Goal: Task Accomplishment & Management: Manage account settings

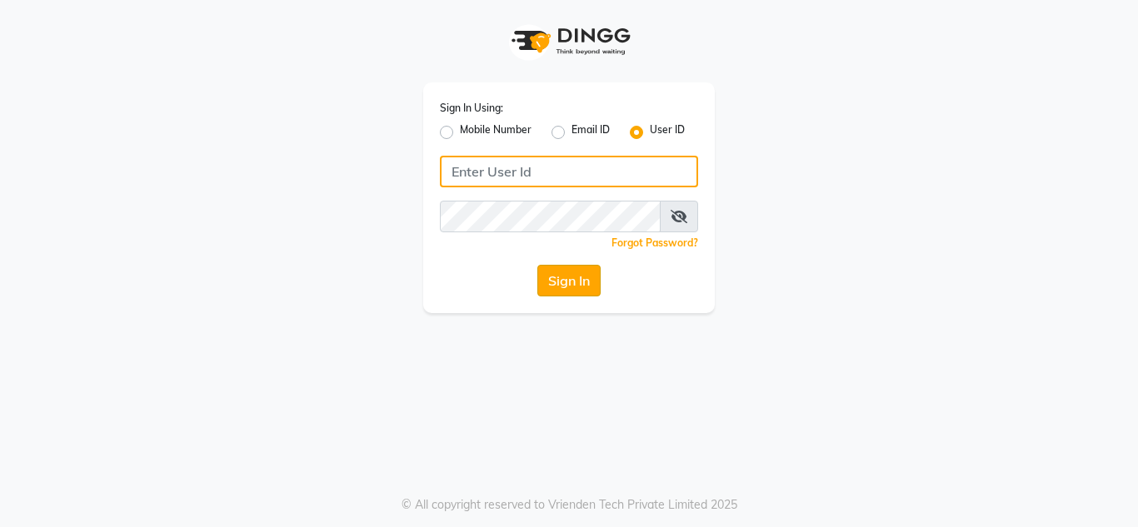
type input "umsalon"
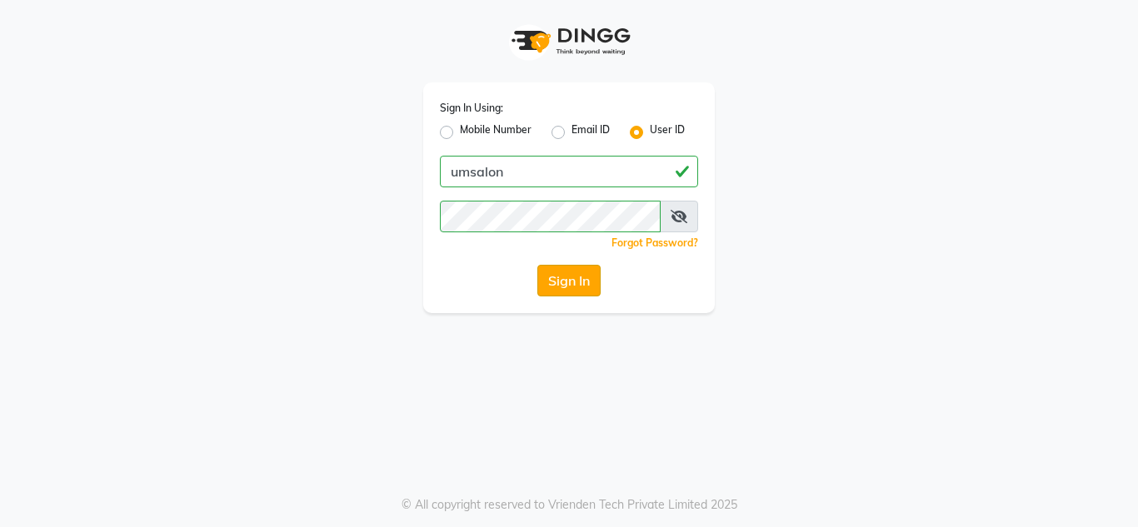
click at [573, 282] on button "Sign In" at bounding box center [568, 281] width 63 height 32
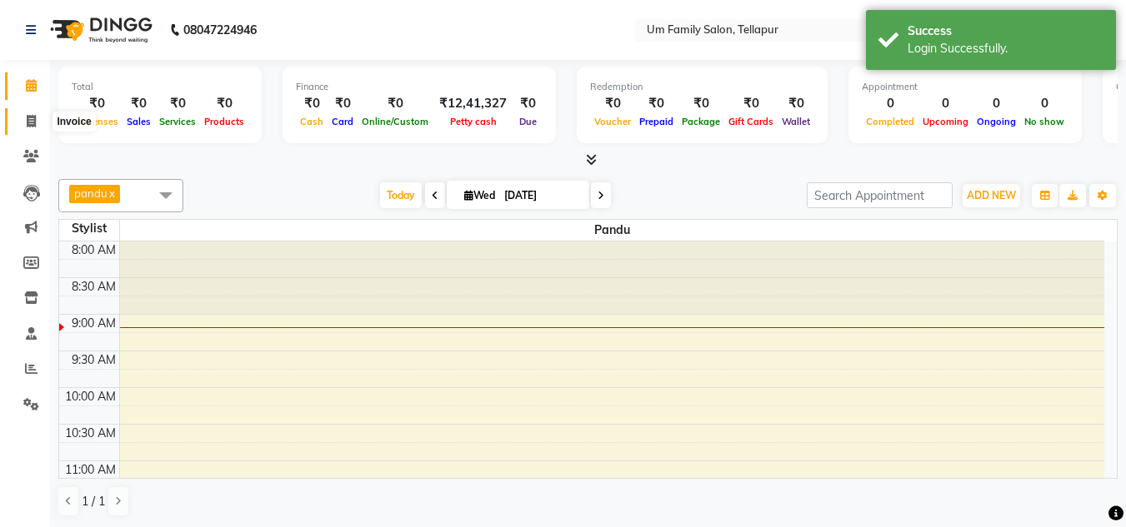
click at [27, 127] on icon at bounding box center [31, 121] width 9 height 12
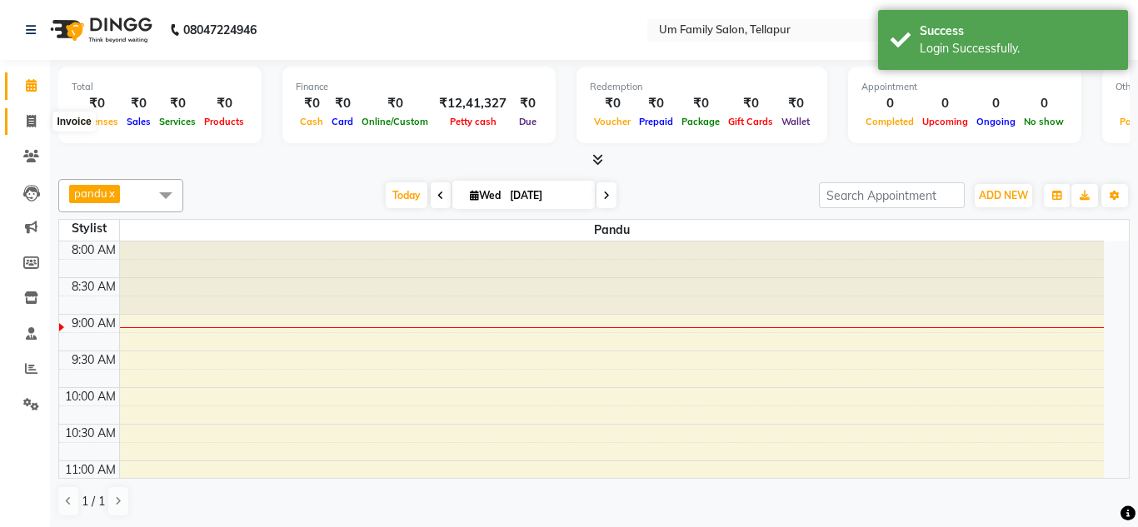
select select "service"
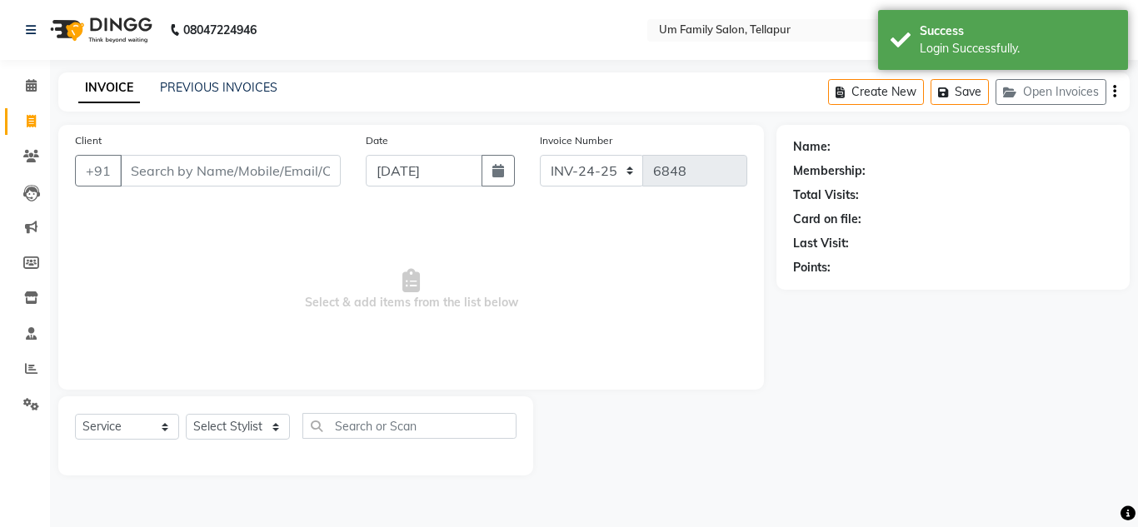
click at [188, 174] on input "Client" at bounding box center [230, 171] width 221 height 32
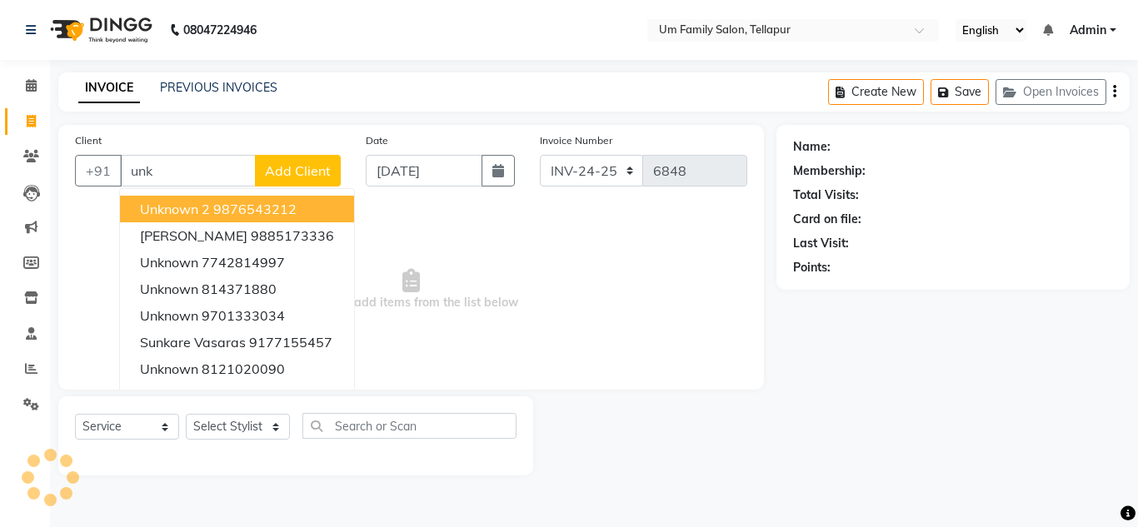
click at [202, 207] on span "Unknown 2" at bounding box center [175, 209] width 70 height 17
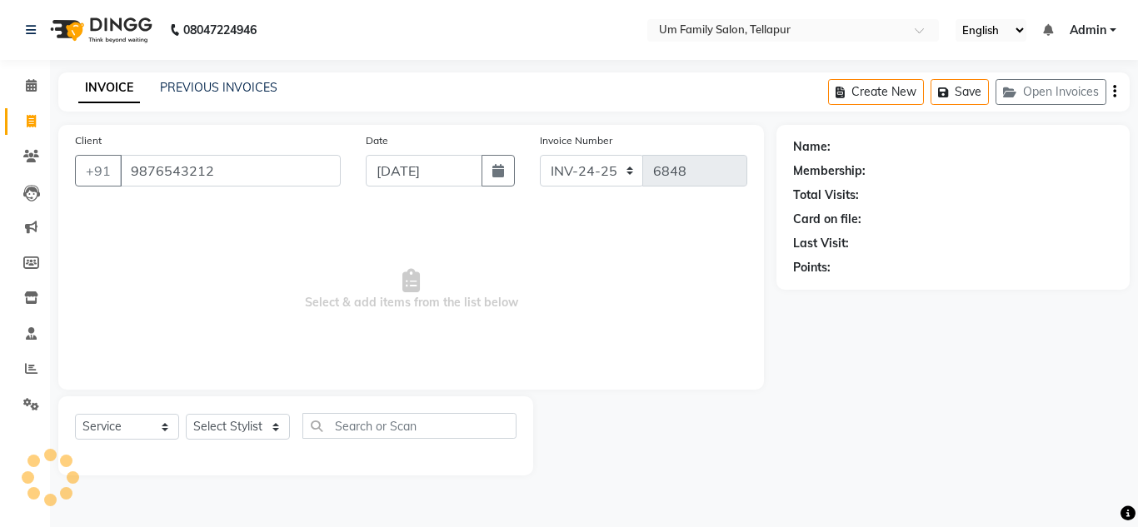
type input "9876543212"
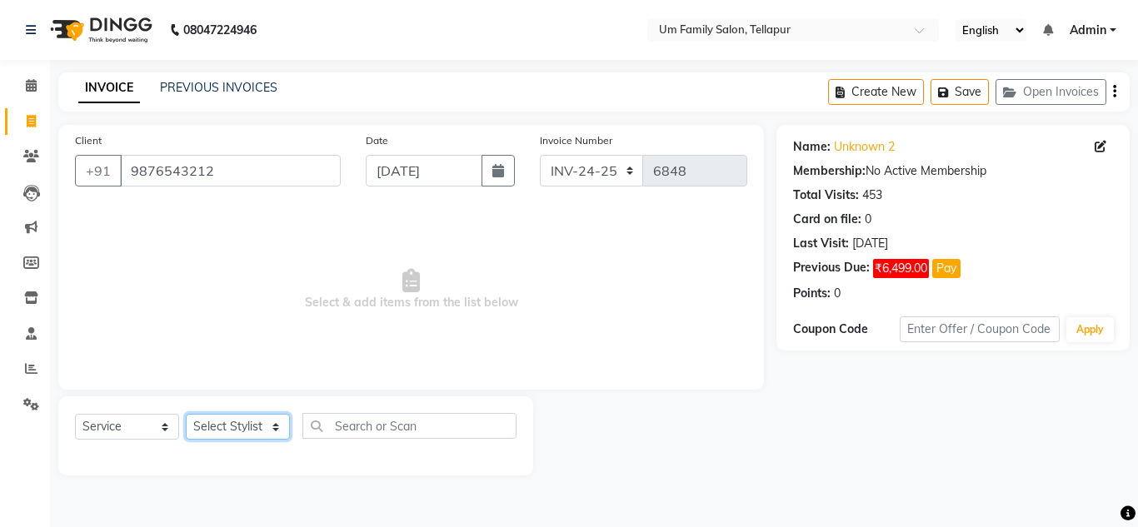
click at [241, 424] on select "Select Stylist Akash K. SAI pandu [PERSON_NAME]" at bounding box center [238, 427] width 104 height 26
select select "53917"
click at [186, 414] on select "Select Stylist Akash K. SAI pandu [PERSON_NAME]" at bounding box center [238, 427] width 104 height 26
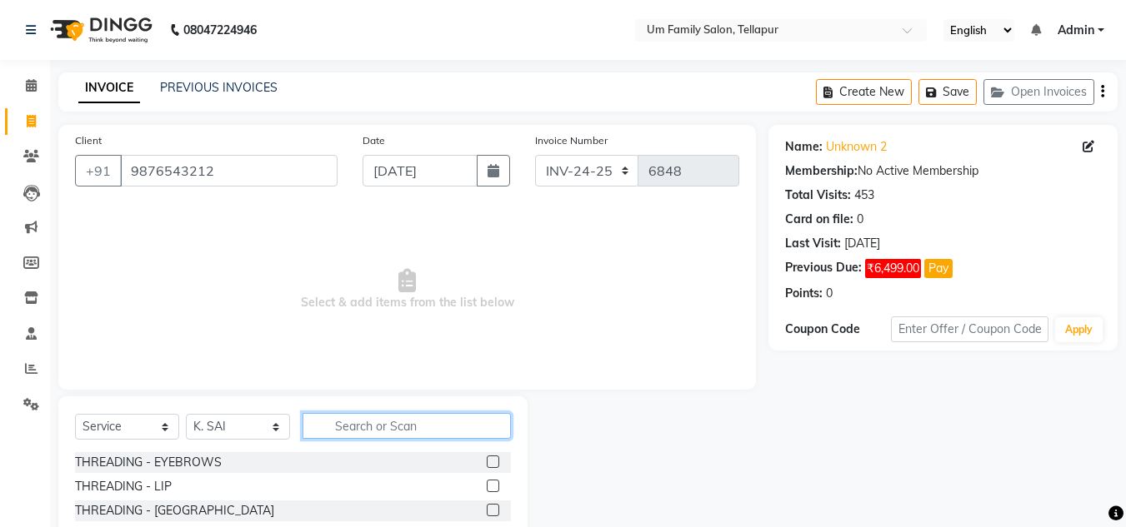
click at [365, 427] on input "text" at bounding box center [406, 426] width 208 height 26
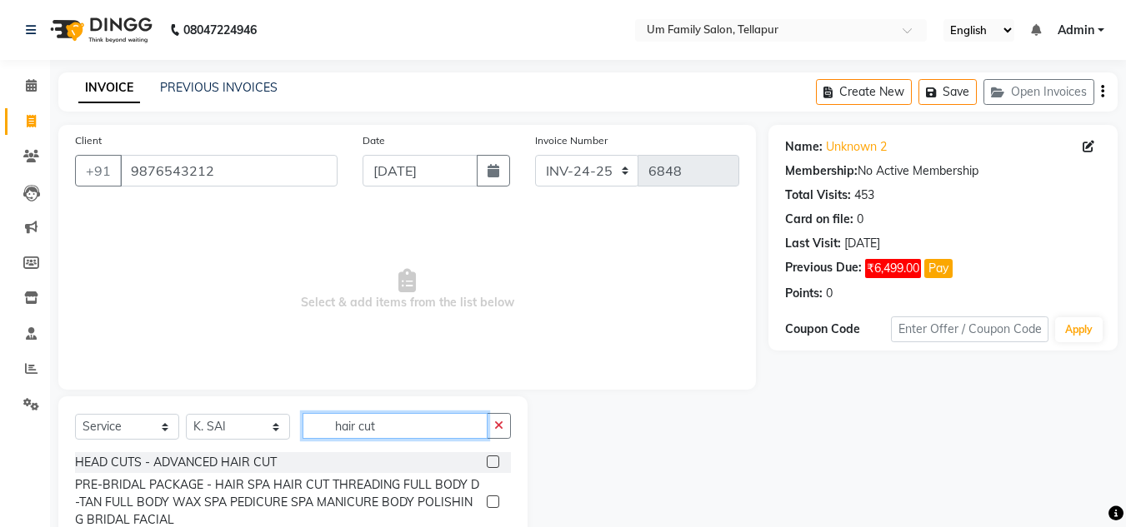
scroll to position [140, 0]
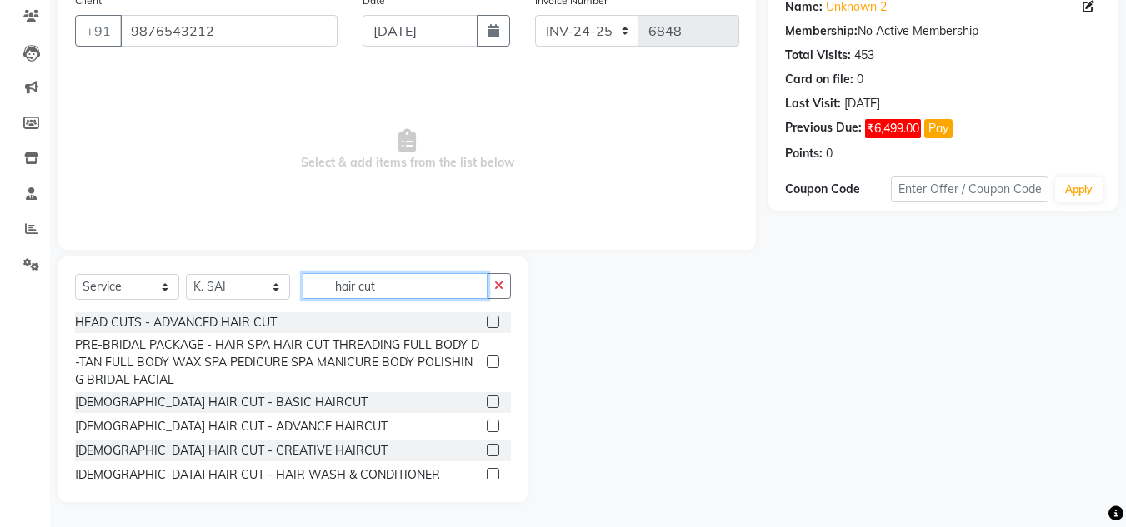
type input "hair cut"
click at [487, 395] on div at bounding box center [499, 402] width 24 height 21
click at [487, 402] on label at bounding box center [493, 402] width 12 height 12
click at [487, 402] on input "checkbox" at bounding box center [492, 402] width 11 height 11
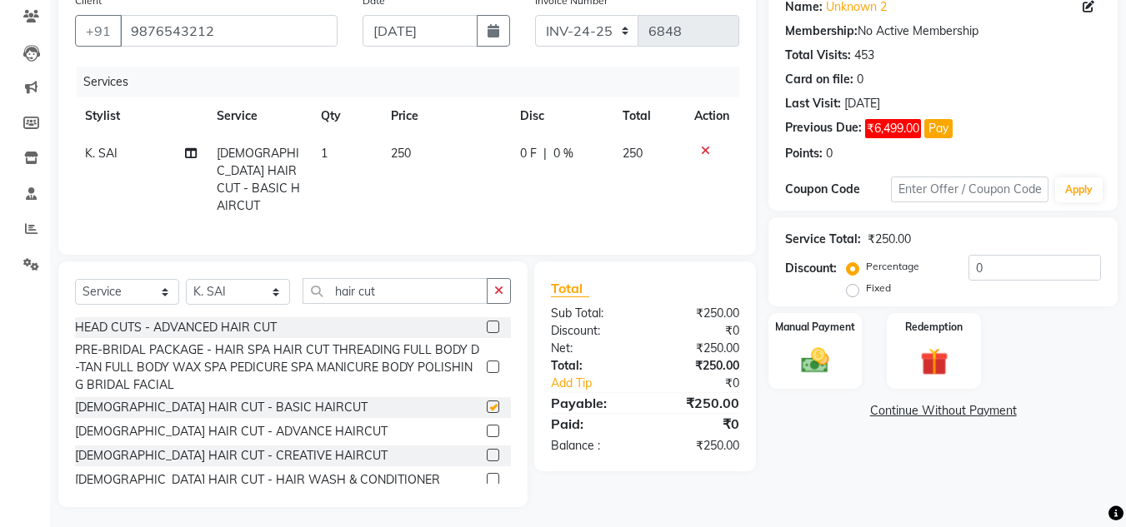
checkbox input "false"
click at [780, 352] on div "Manual Payment" at bounding box center [815, 351] width 97 height 79
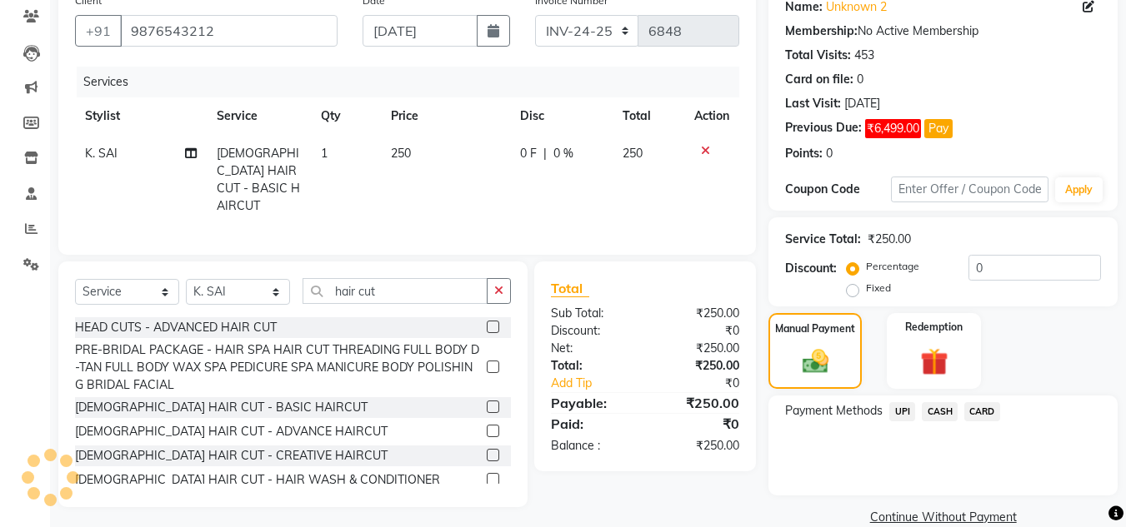
click at [899, 408] on span "UPI" at bounding box center [902, 411] width 26 height 19
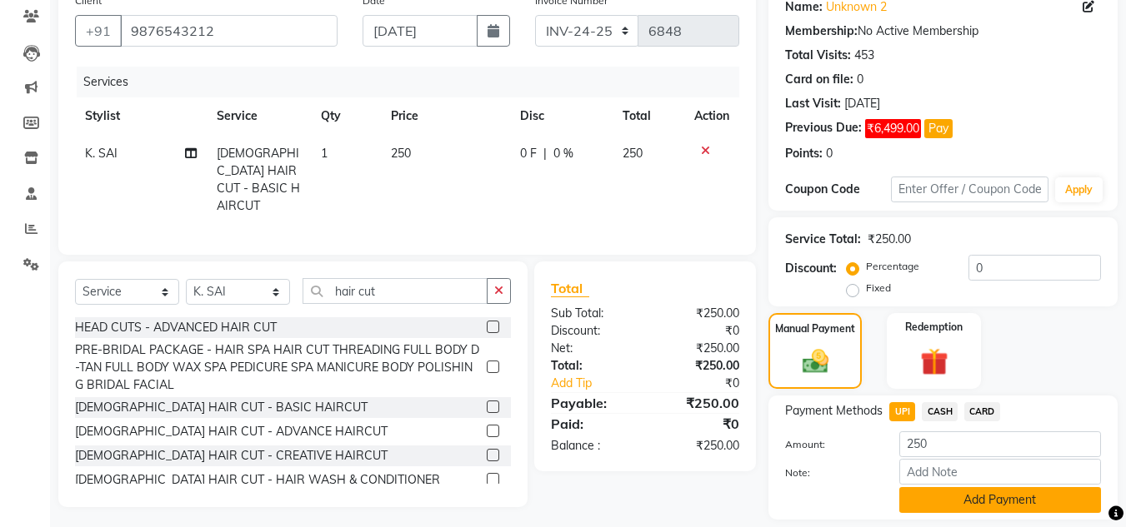
click at [970, 501] on button "Add Payment" at bounding box center [1000, 500] width 202 height 26
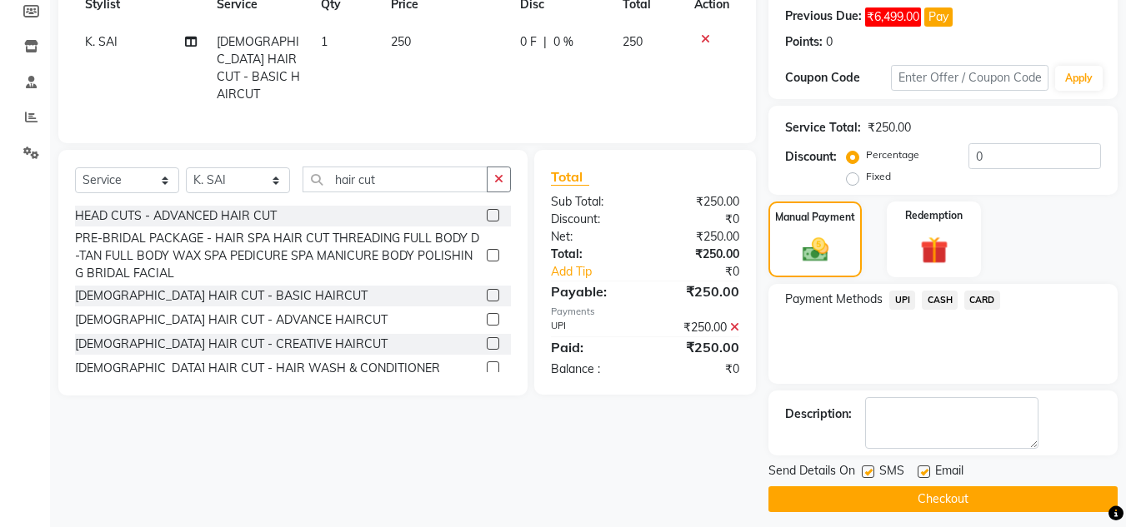
scroll to position [262, 0]
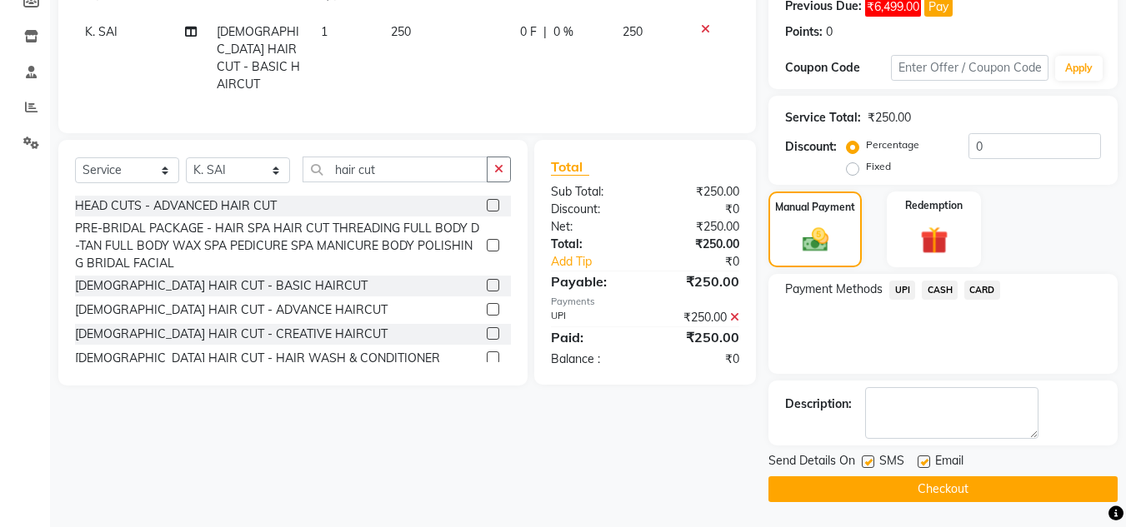
click at [1057, 493] on button "Checkout" at bounding box center [942, 490] width 349 height 26
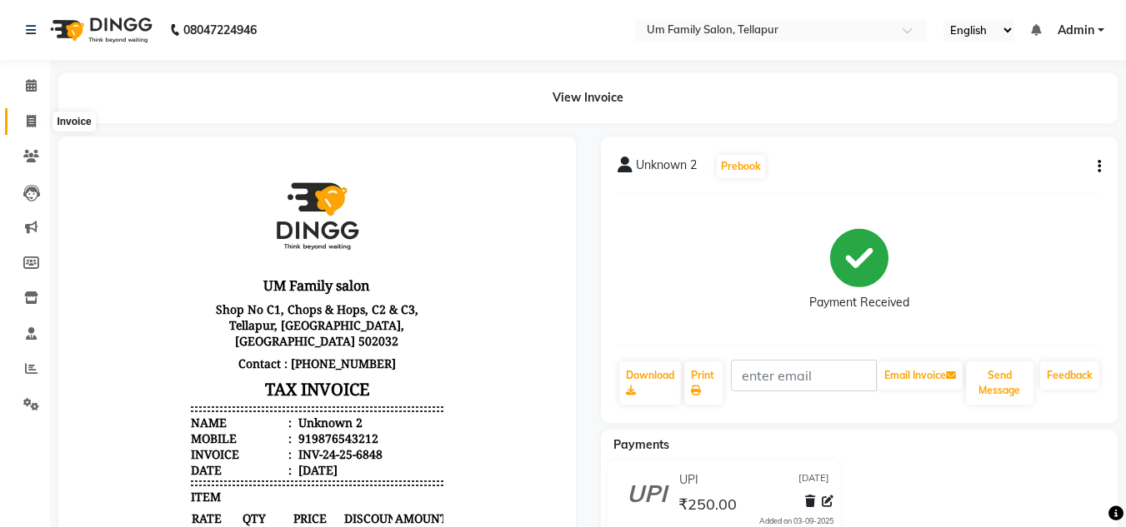
click at [27, 119] on icon at bounding box center [31, 121] width 9 height 12
select select "service"
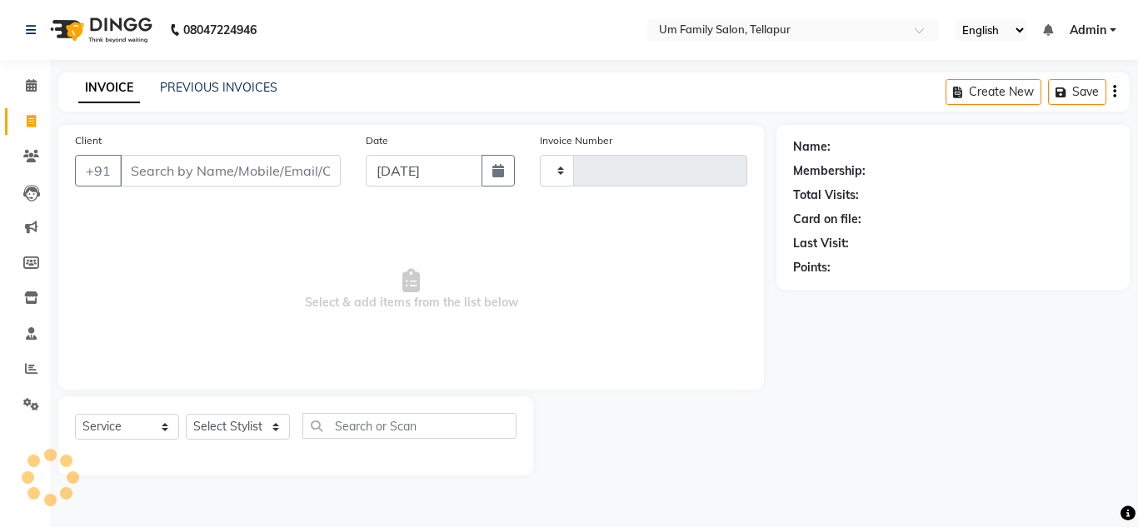
type input "6849"
select select "5102"
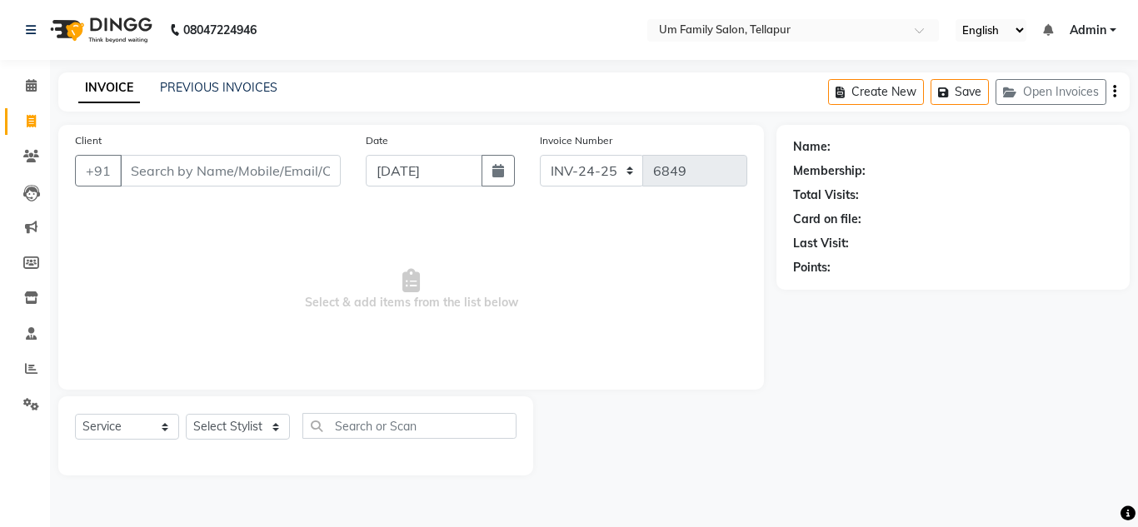
click at [145, 169] on input "Client" at bounding box center [230, 171] width 221 height 32
click at [420, 184] on input "[DATE]" at bounding box center [424, 171] width 117 height 32
select select "9"
select select "2025"
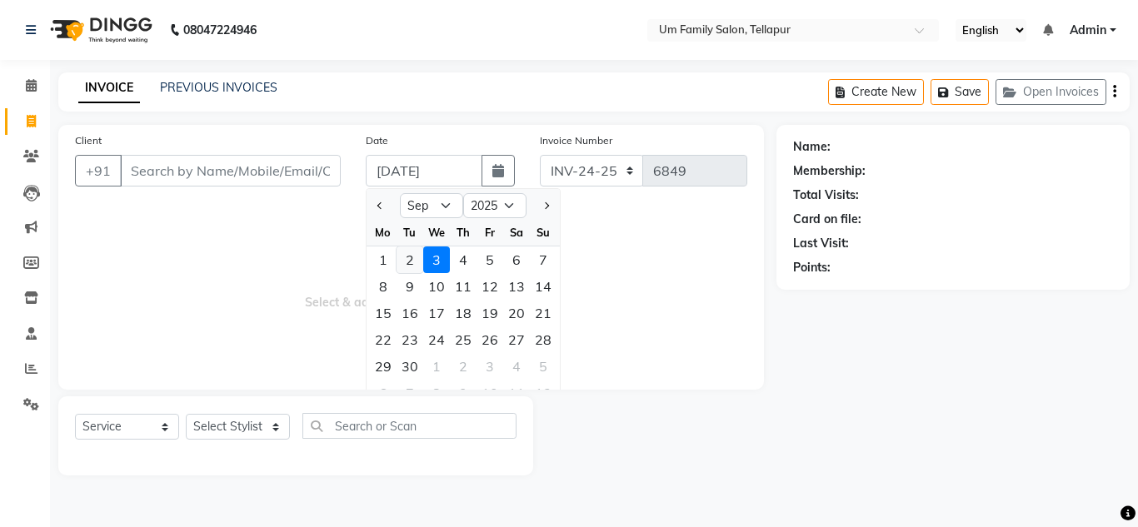
click at [417, 259] on div "2" at bounding box center [410, 260] width 27 height 27
type input "02-09-2025"
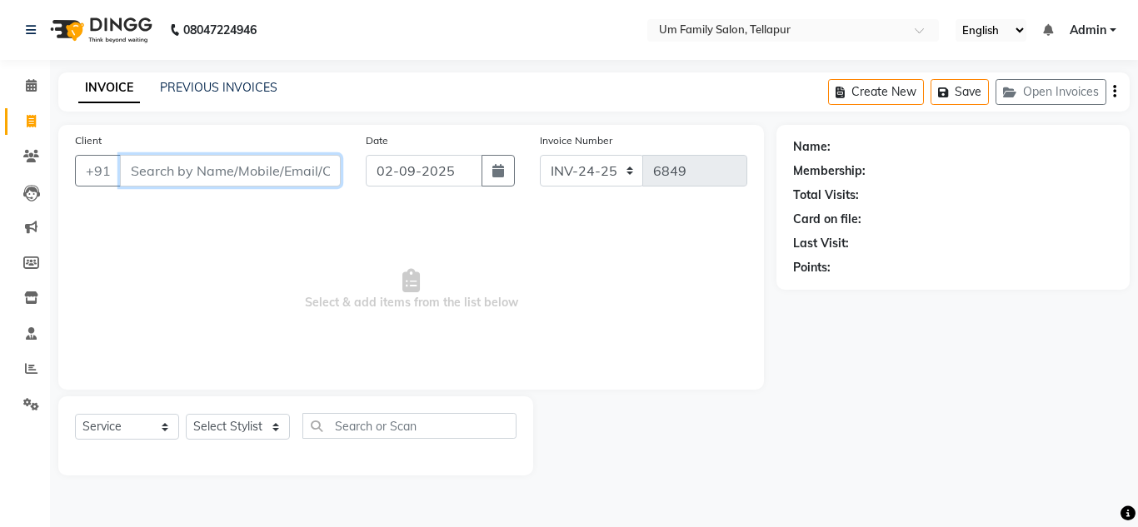
click at [233, 169] on input "Client" at bounding box center [230, 171] width 221 height 32
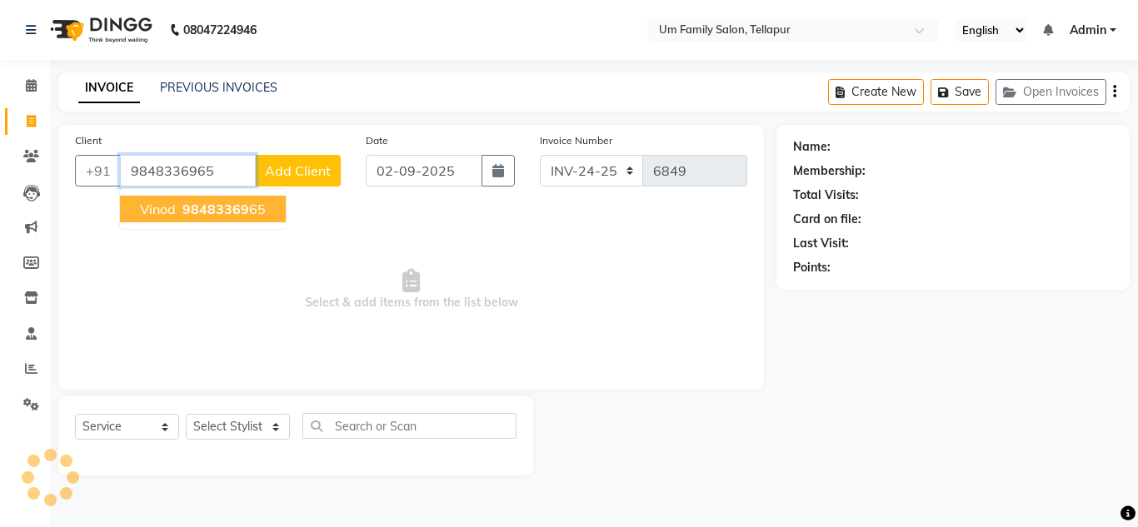
type input "9848336965"
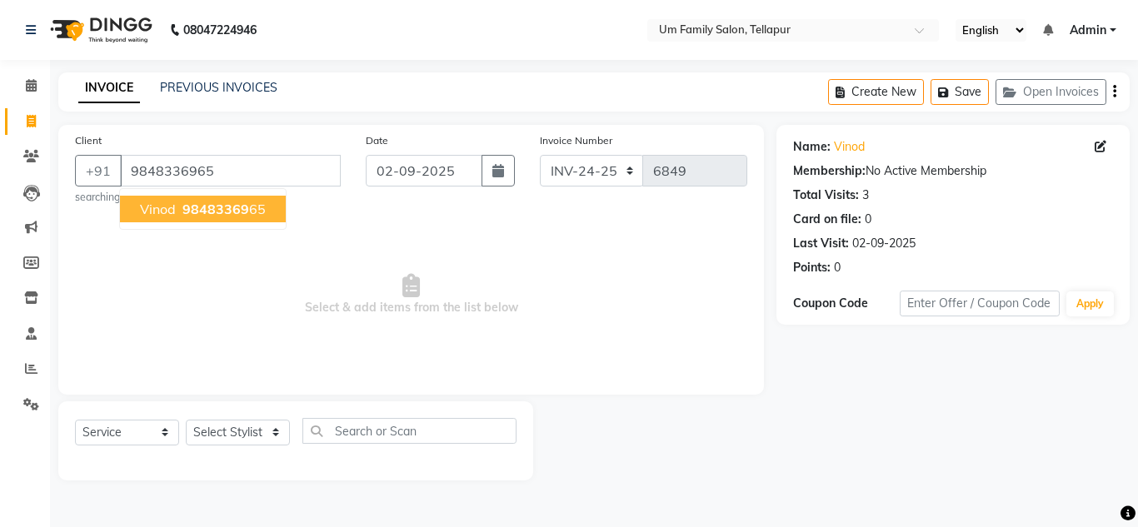
click at [196, 218] on button "Vinod 98483369 65" at bounding box center [203, 209] width 166 height 27
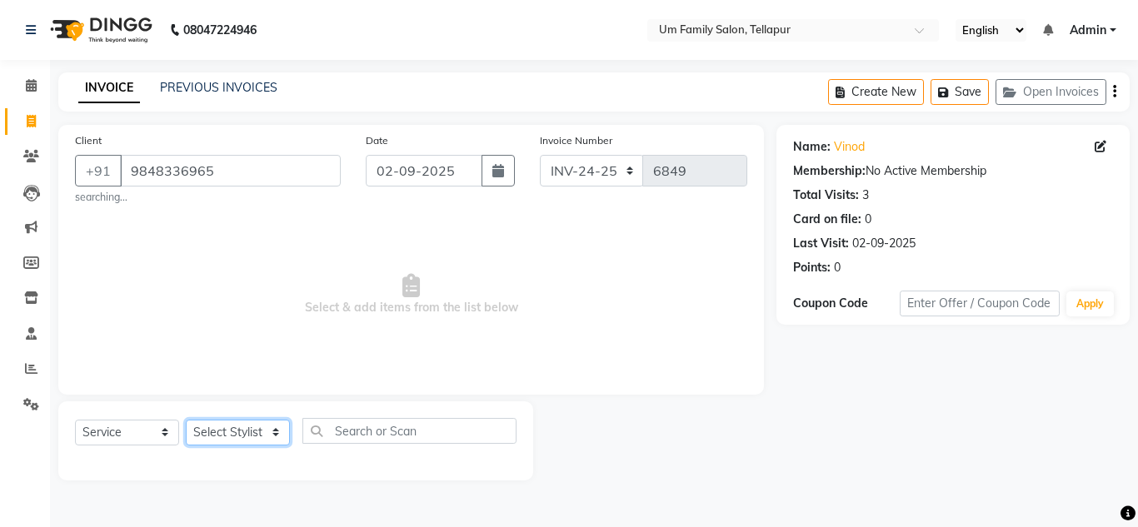
click at [203, 437] on select "Select Stylist Akash K. SAI pandu [PERSON_NAME]" at bounding box center [238, 433] width 104 height 26
select select "53917"
click at [186, 420] on select "Select Stylist Akash K. SAI pandu [PERSON_NAME]" at bounding box center [238, 433] width 104 height 26
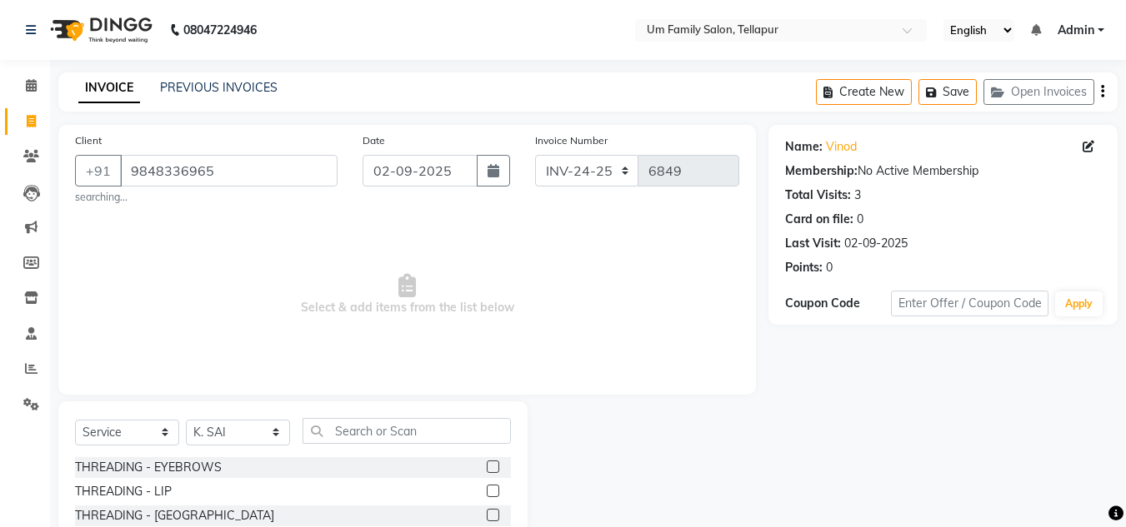
click at [271, 347] on span "Select & add items from the list below" at bounding box center [407, 295] width 664 height 167
click at [333, 433] on input "text" at bounding box center [406, 431] width 208 height 26
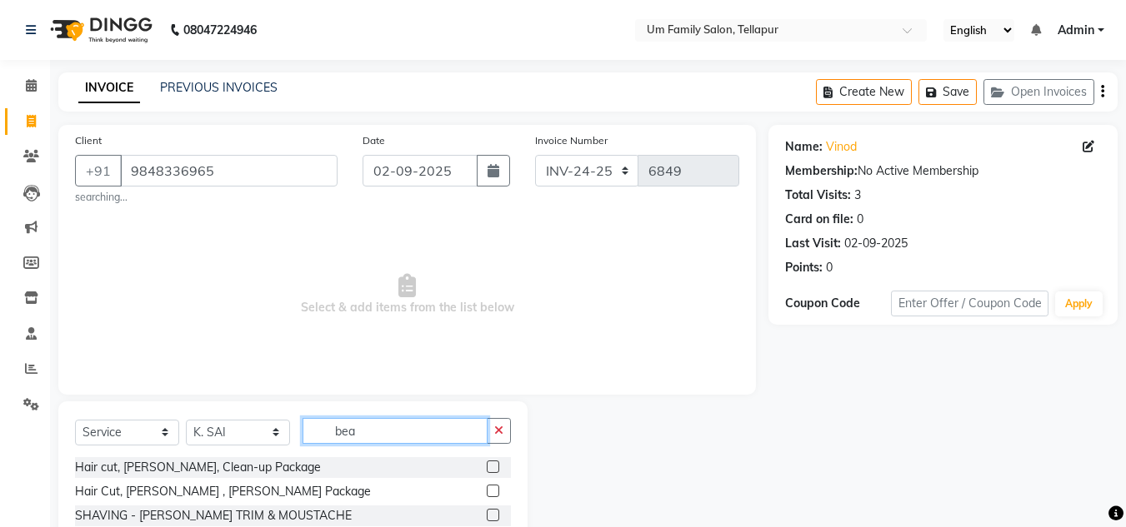
type input "bea"
click at [485, 510] on div "SHAVING - [PERSON_NAME] TRIM & MOUSTACHE" at bounding box center [293, 516] width 436 height 21
click at [493, 516] on label at bounding box center [493, 515] width 12 height 12
click at [493, 516] on input "checkbox" at bounding box center [492, 516] width 11 height 11
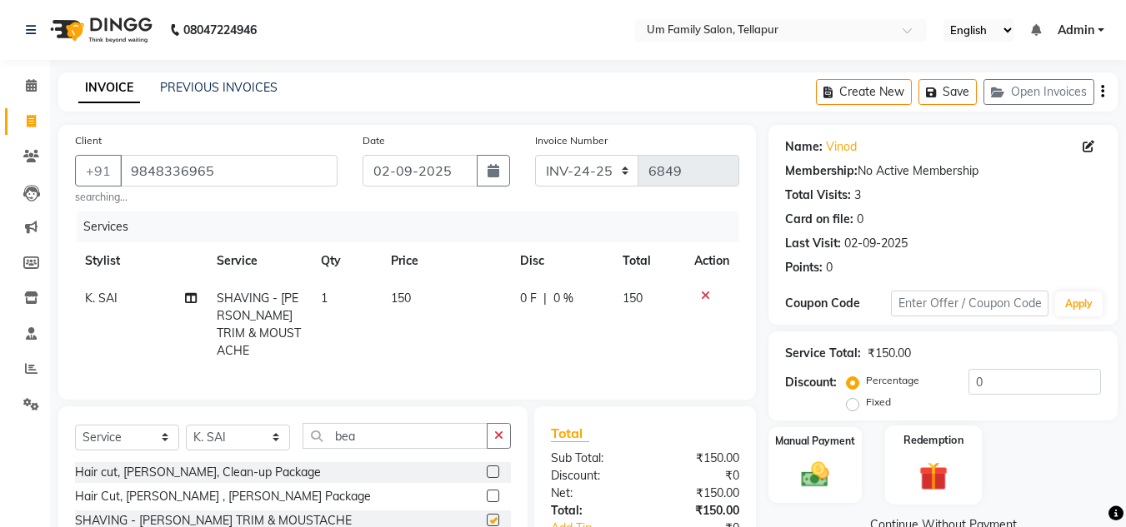
checkbox input "false"
click at [832, 468] on img at bounding box center [815, 474] width 47 height 33
click at [910, 523] on span "UPI" at bounding box center [902, 526] width 26 height 19
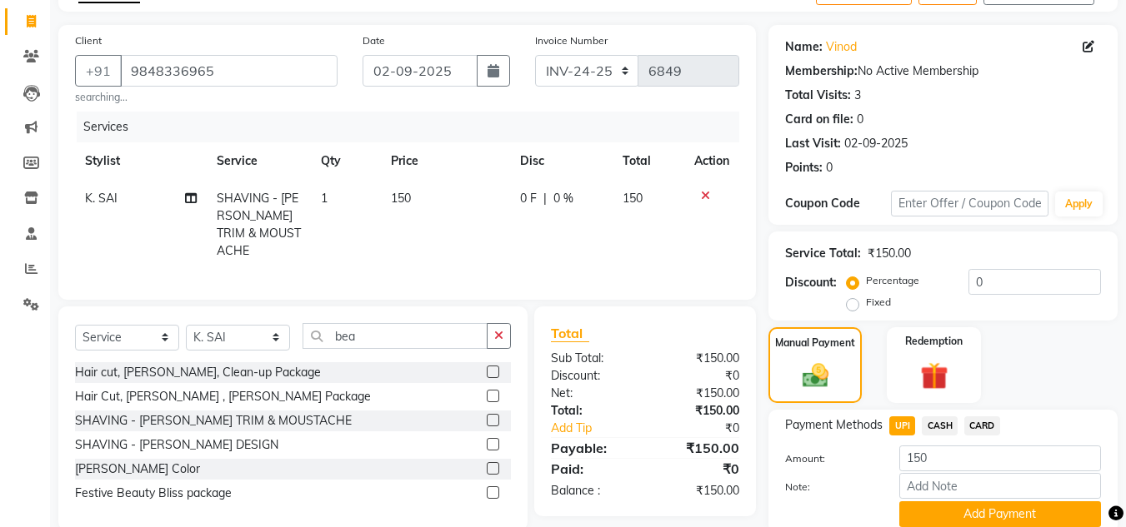
scroll to position [166, 0]
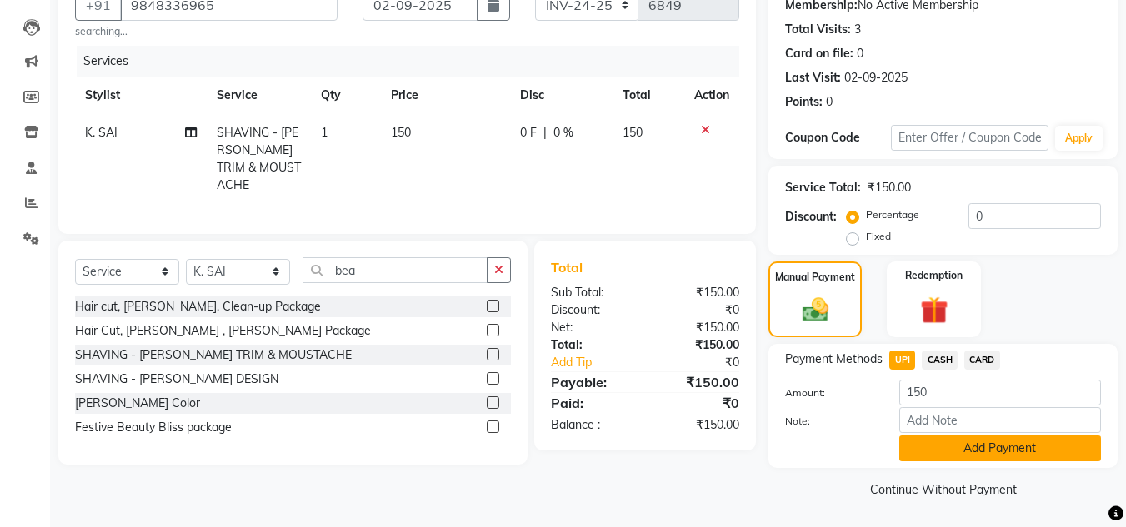
click at [1077, 447] on button "Add Payment" at bounding box center [1000, 449] width 202 height 26
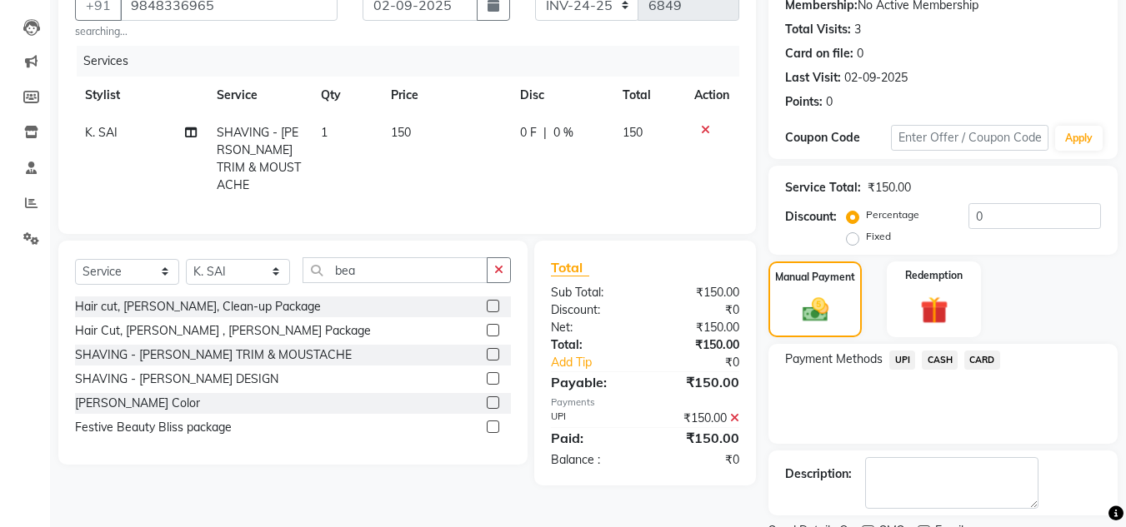
scroll to position [236, 0]
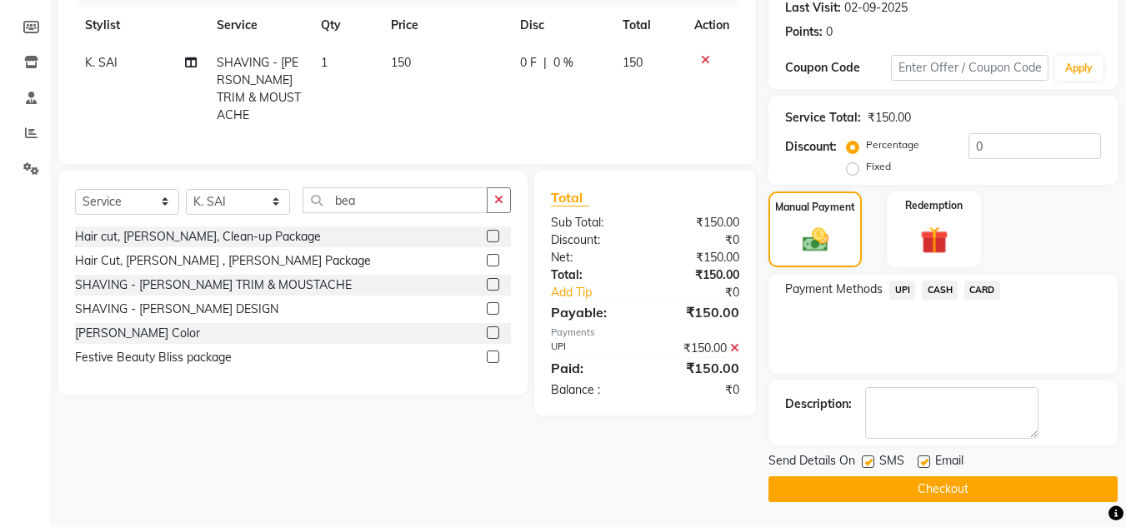
click at [1051, 474] on div "Send Details On SMS Email Checkout" at bounding box center [942, 477] width 349 height 50
click at [1048, 485] on button "Checkout" at bounding box center [942, 490] width 349 height 26
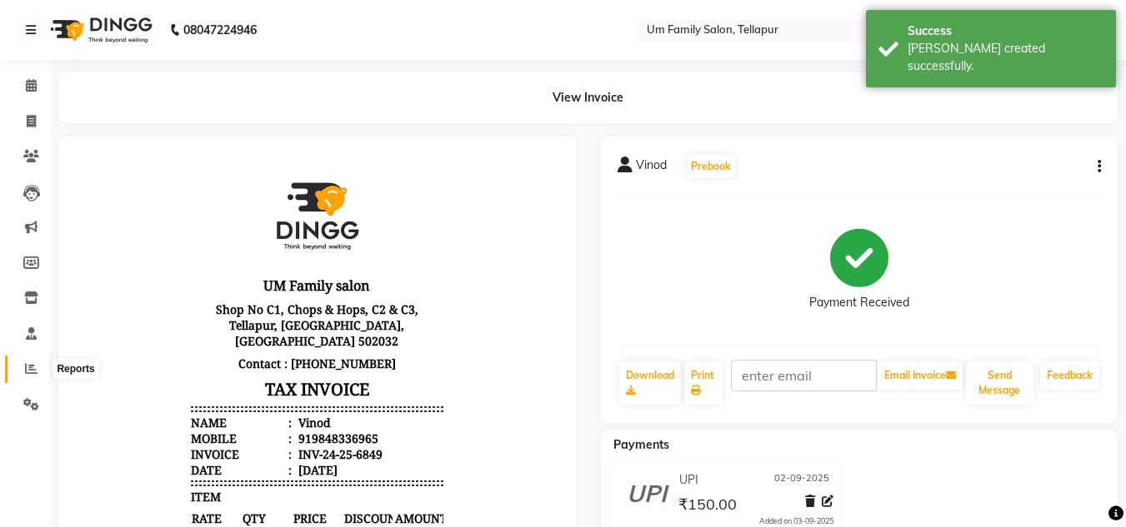
click at [31, 366] on icon at bounding box center [31, 368] width 12 height 12
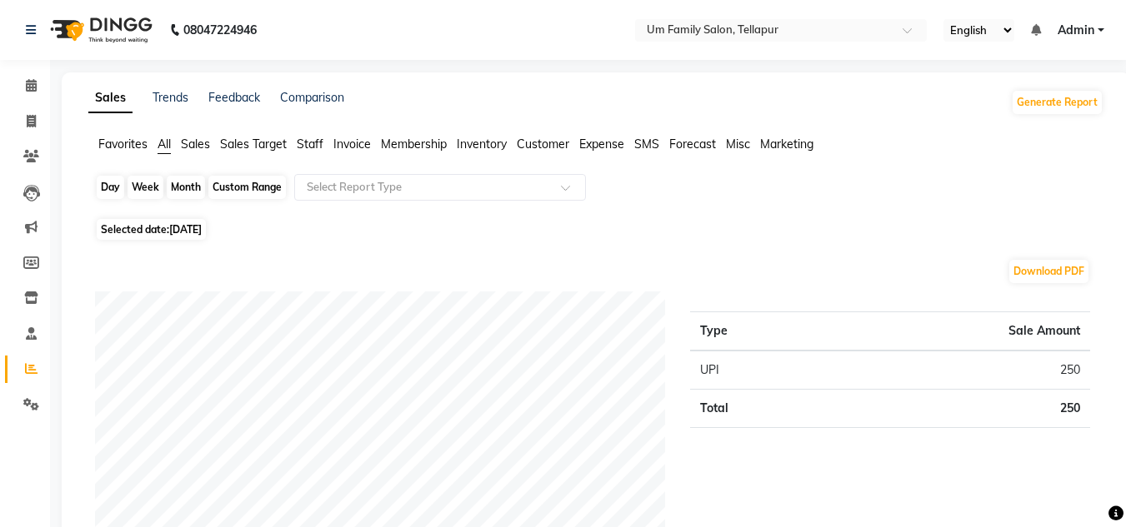
click at [109, 182] on div "Day" at bounding box center [110, 187] width 27 height 23
select select "9"
select select "2025"
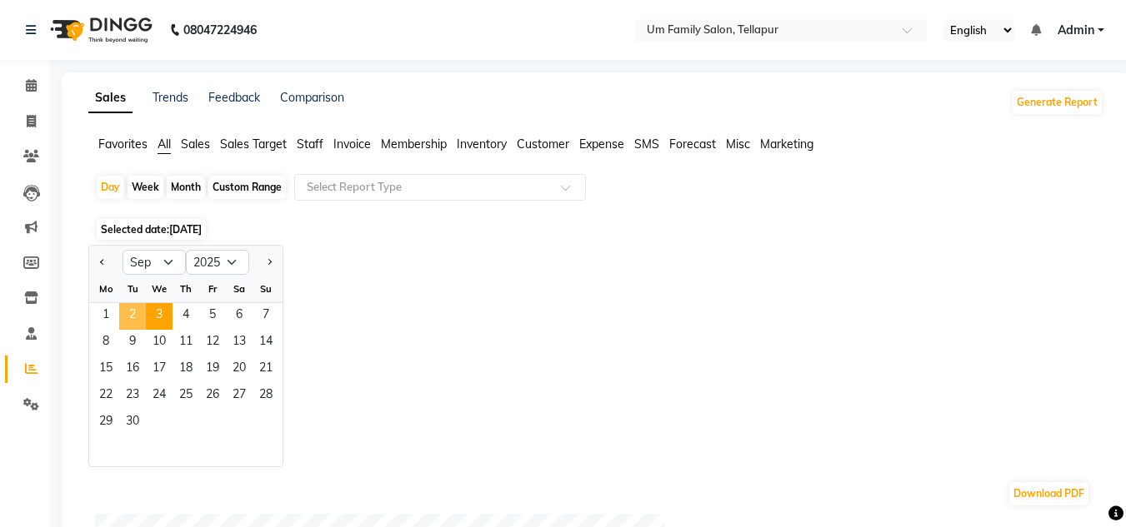
click at [127, 313] on span "2" at bounding box center [132, 316] width 27 height 27
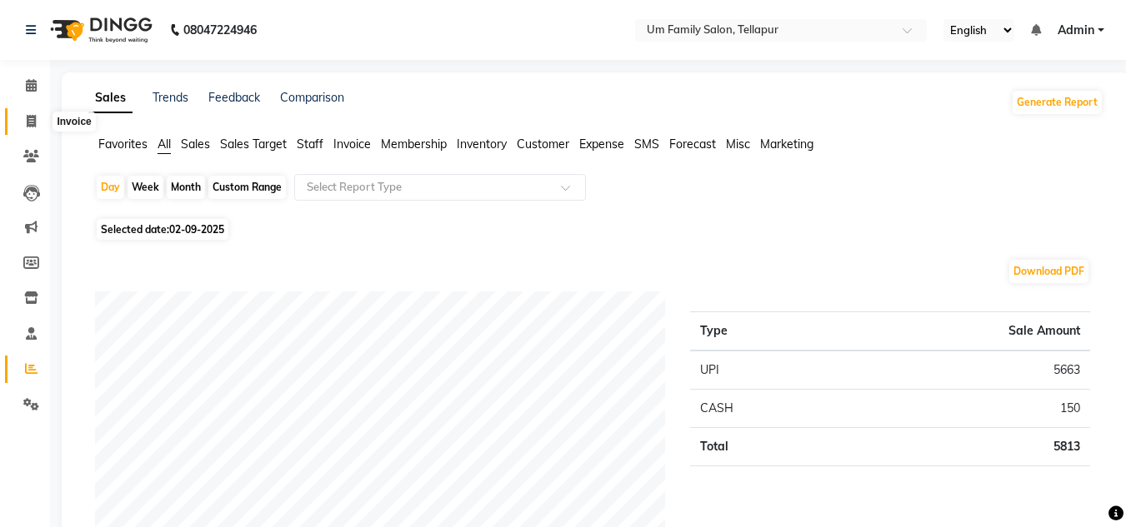
click at [35, 113] on span at bounding box center [31, 121] width 29 height 19
select select "service"
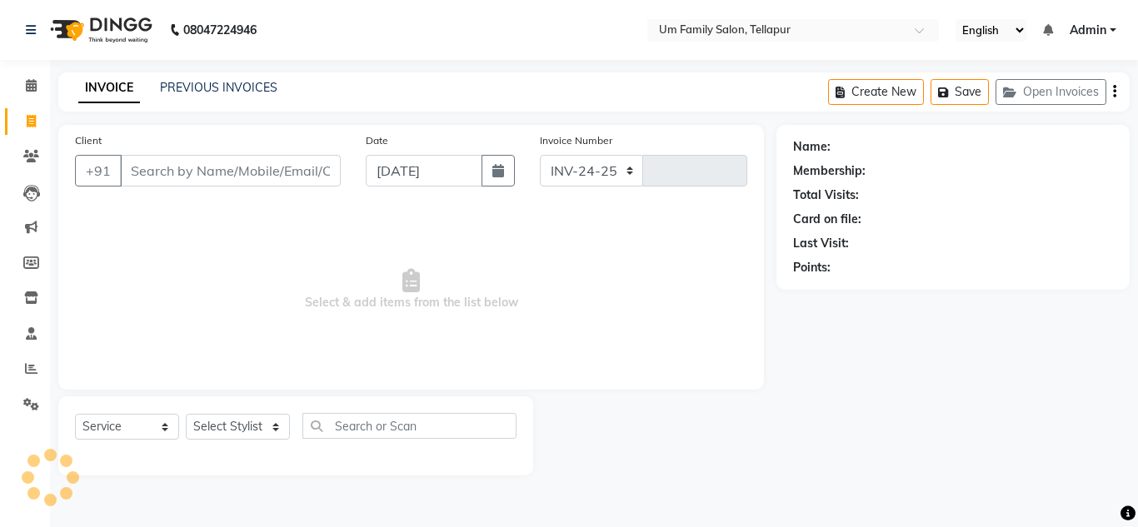
select select "5102"
type input "6850"
click at [202, 77] on div "INVOICE PREVIOUS INVOICES Create New Save Open Invoices" at bounding box center [594, 91] width 1072 height 39
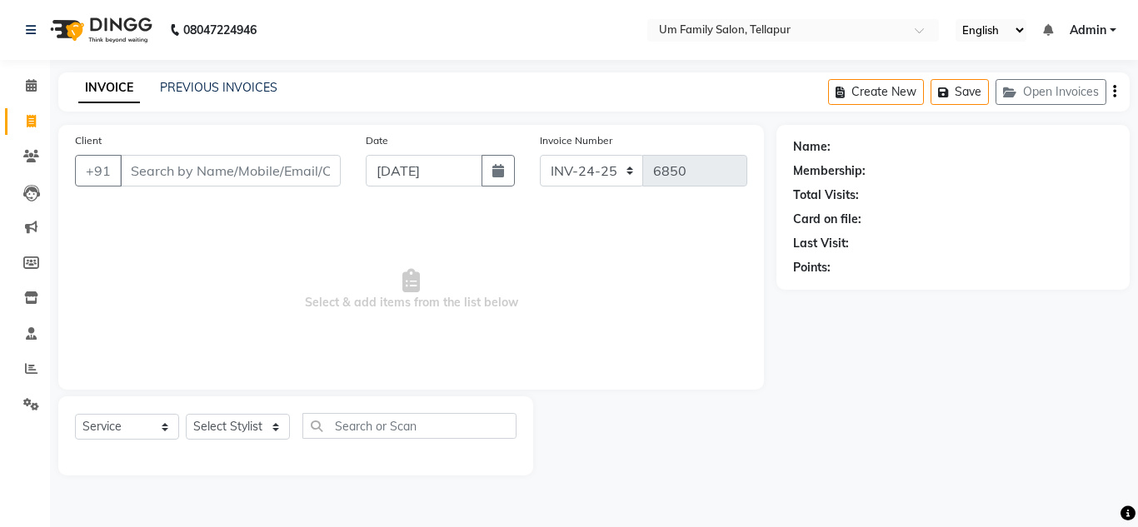
click at [248, 151] on div "Client +91" at bounding box center [207, 166] width 291 height 68
click at [246, 89] on link "PREVIOUS INVOICES" at bounding box center [218, 87] width 117 height 15
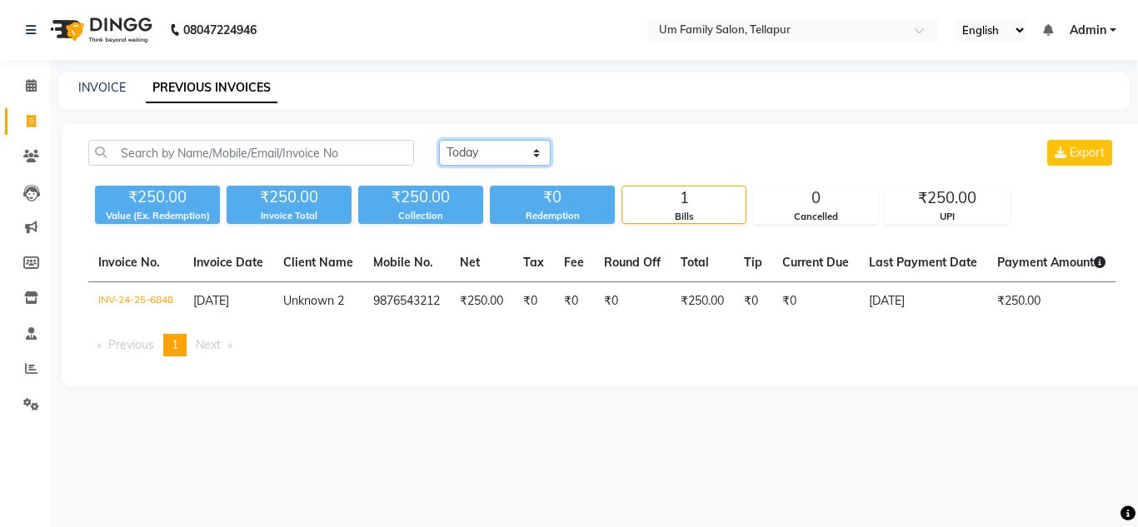
click at [492, 159] on select "[DATE] [DATE] Custom Range" at bounding box center [495, 153] width 112 height 26
select select "[DATE]"
click at [439, 140] on select "[DATE] [DATE] Custom Range" at bounding box center [495, 153] width 112 height 26
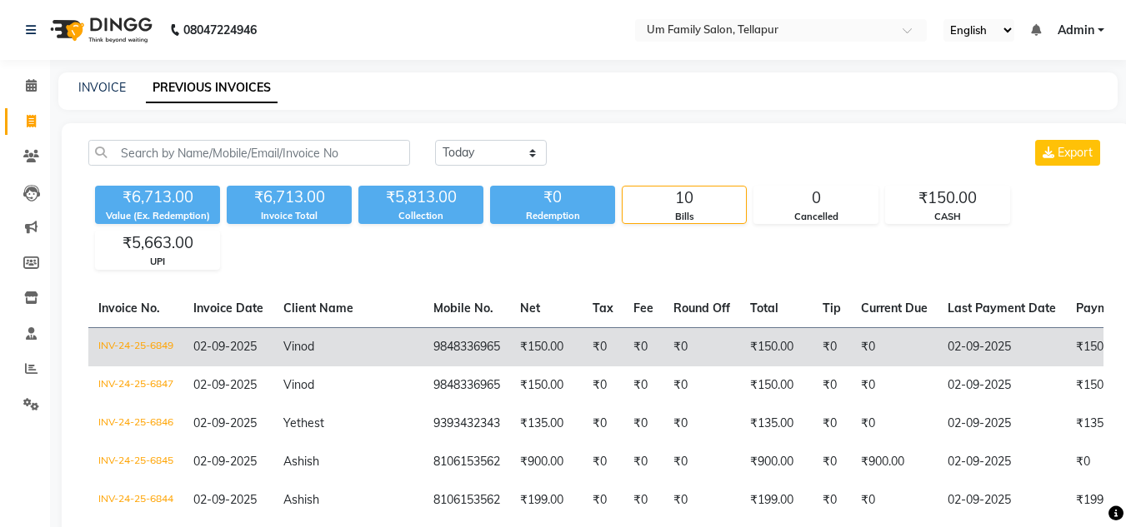
click at [510, 347] on td "₹150.00" at bounding box center [546, 346] width 72 height 39
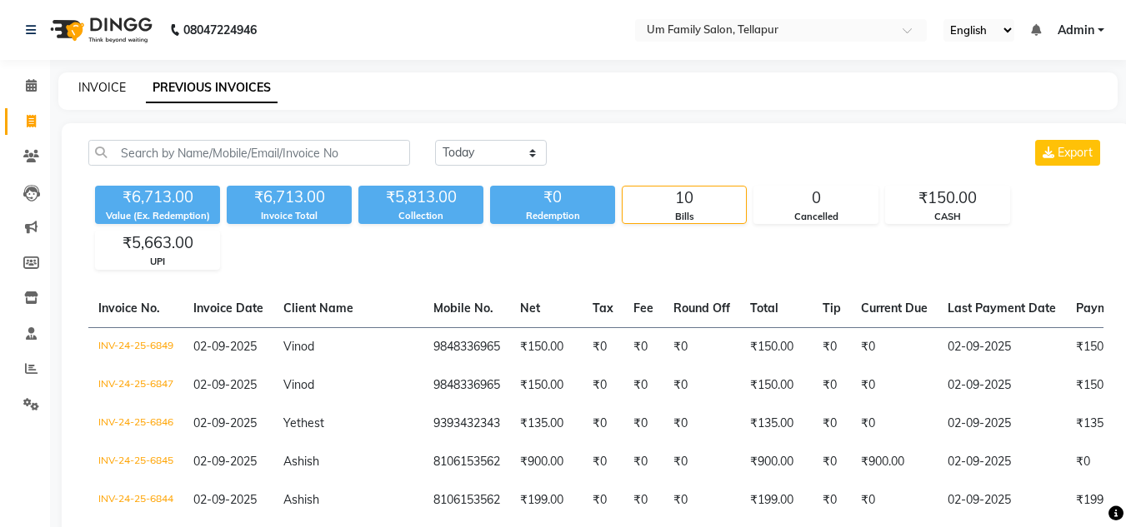
click at [112, 92] on link "INVOICE" at bounding box center [101, 87] width 47 height 15
select select "service"
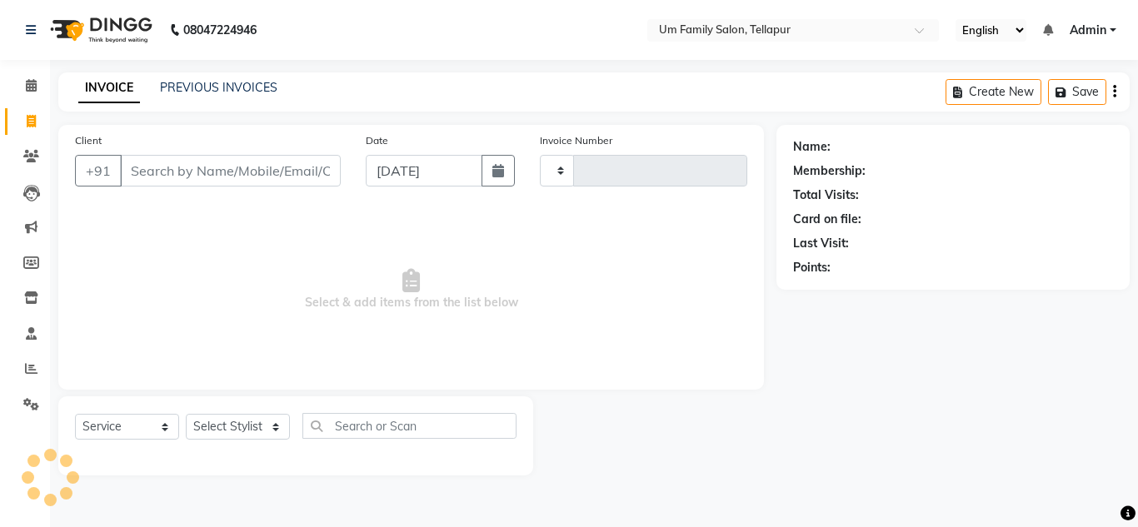
type input "6850"
select select "5102"
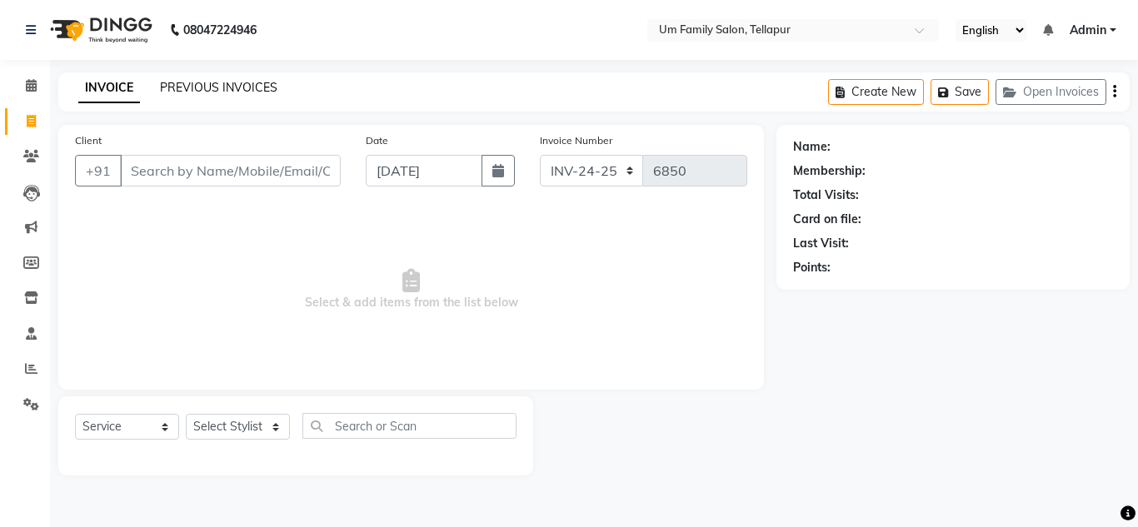
click at [254, 86] on link "PREVIOUS INVOICES" at bounding box center [218, 87] width 117 height 15
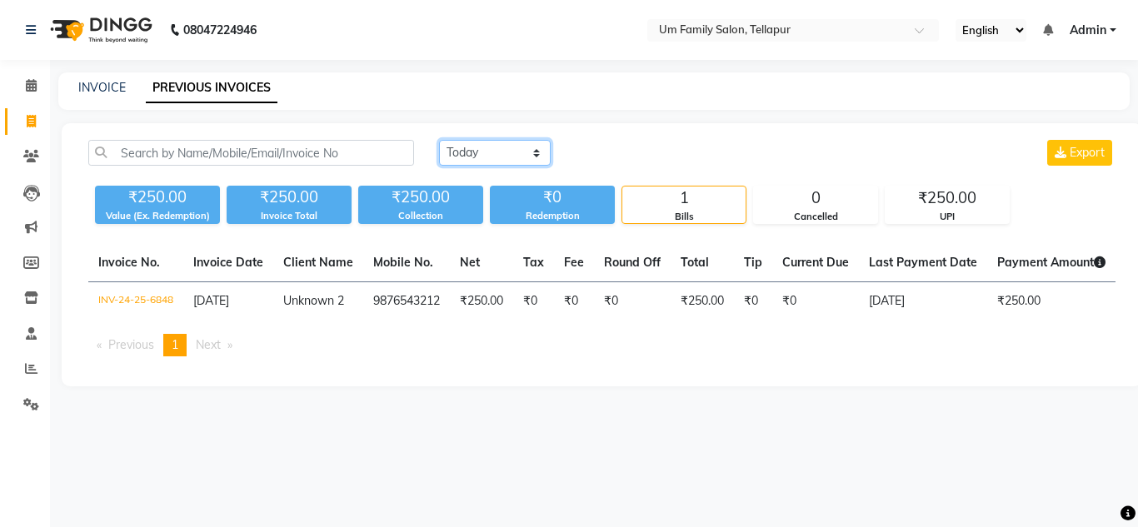
click at [490, 153] on select "[DATE] [DATE] Custom Range" at bounding box center [495, 153] width 112 height 26
select select "[DATE]"
click at [439, 140] on select "[DATE] [DATE] Custom Range" at bounding box center [495, 153] width 112 height 26
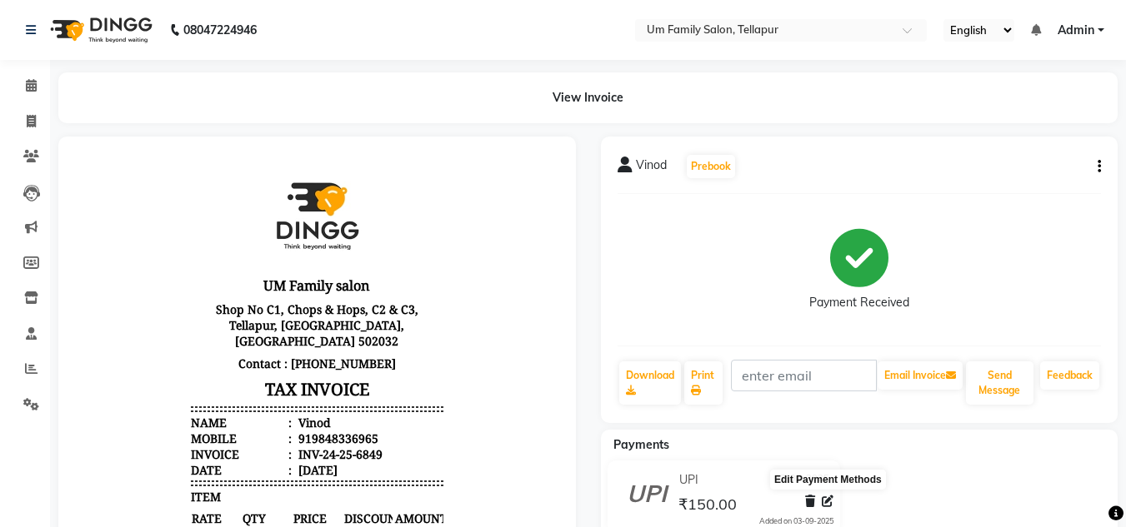
click at [824, 501] on icon at bounding box center [828, 502] width 12 height 12
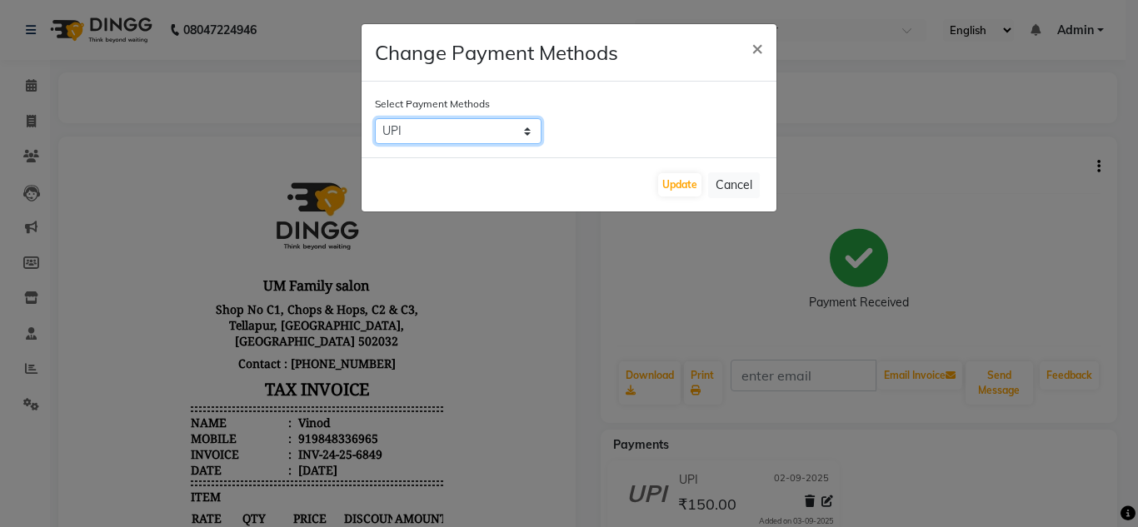
click at [515, 130] on select "UPI CASH CARD" at bounding box center [458, 131] width 167 height 26
select select "1"
click at [375, 118] on select "UPI CASH CARD" at bounding box center [458, 131] width 167 height 26
click at [682, 182] on button "Update" at bounding box center [679, 184] width 43 height 23
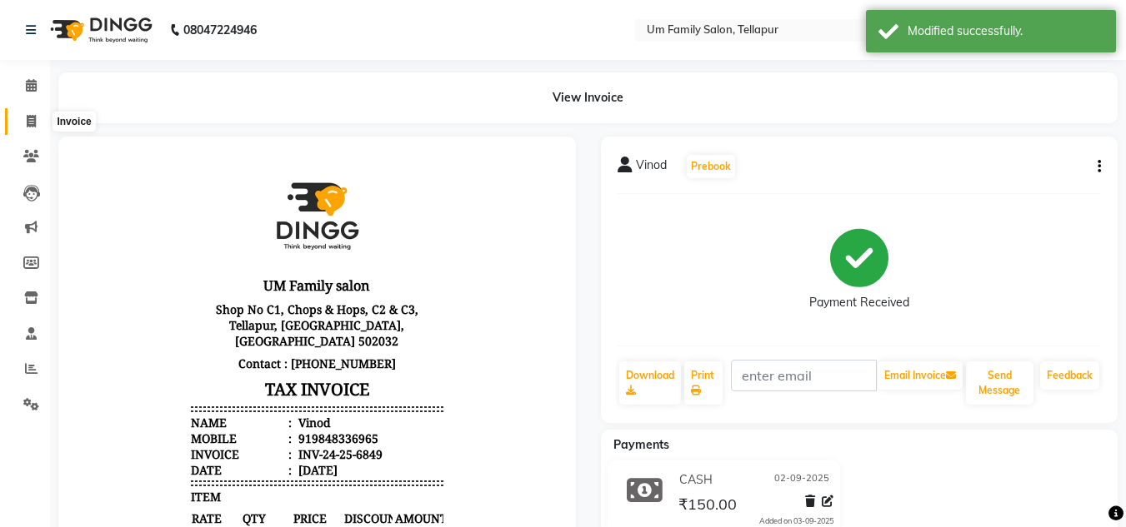
click at [37, 114] on span at bounding box center [31, 121] width 29 height 19
select select "service"
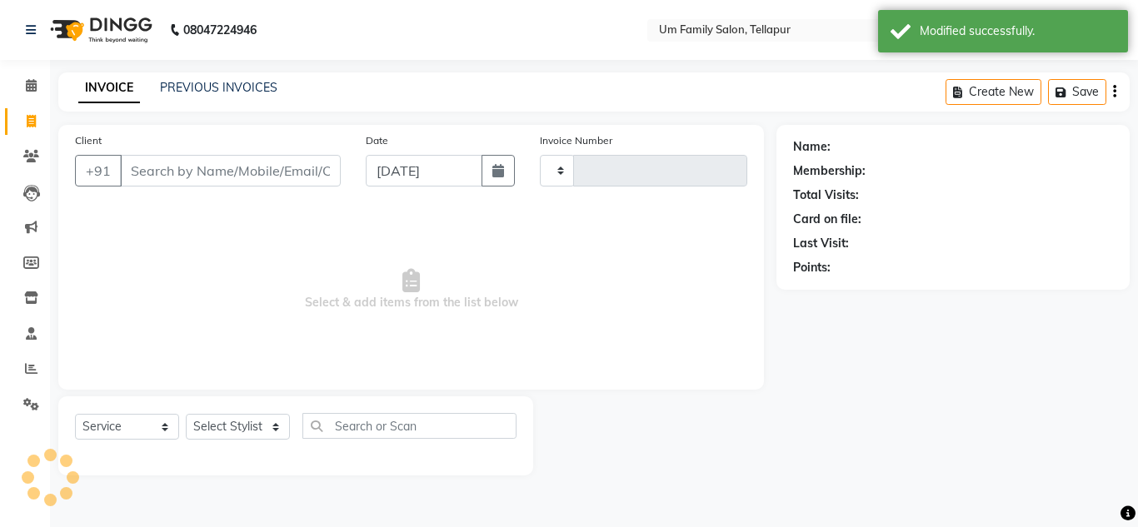
type input "6850"
select select "5102"
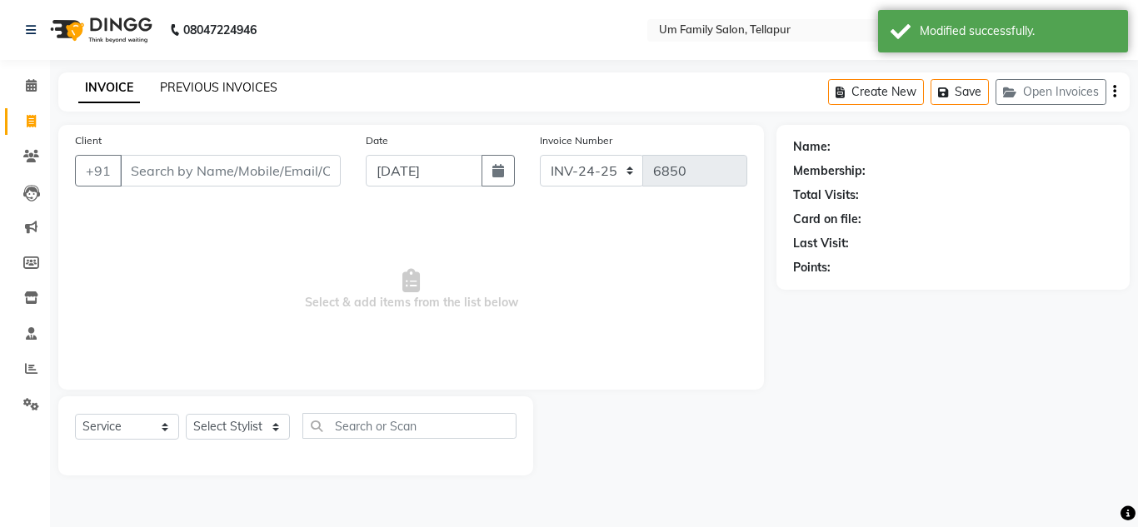
click at [209, 87] on link "PREVIOUS INVOICES" at bounding box center [218, 87] width 117 height 15
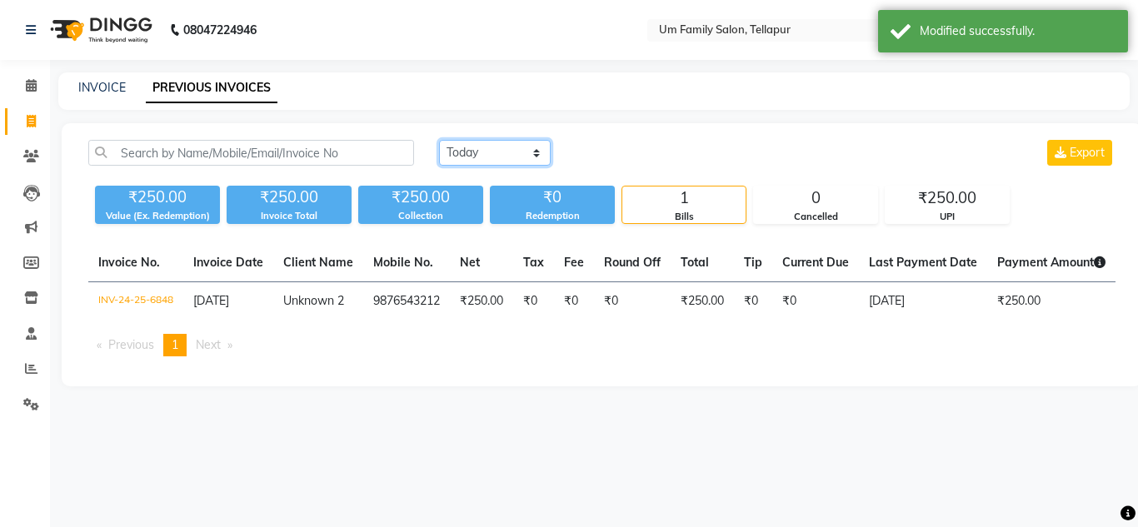
click at [462, 158] on select "[DATE] [DATE] Custom Range" at bounding box center [495, 153] width 112 height 26
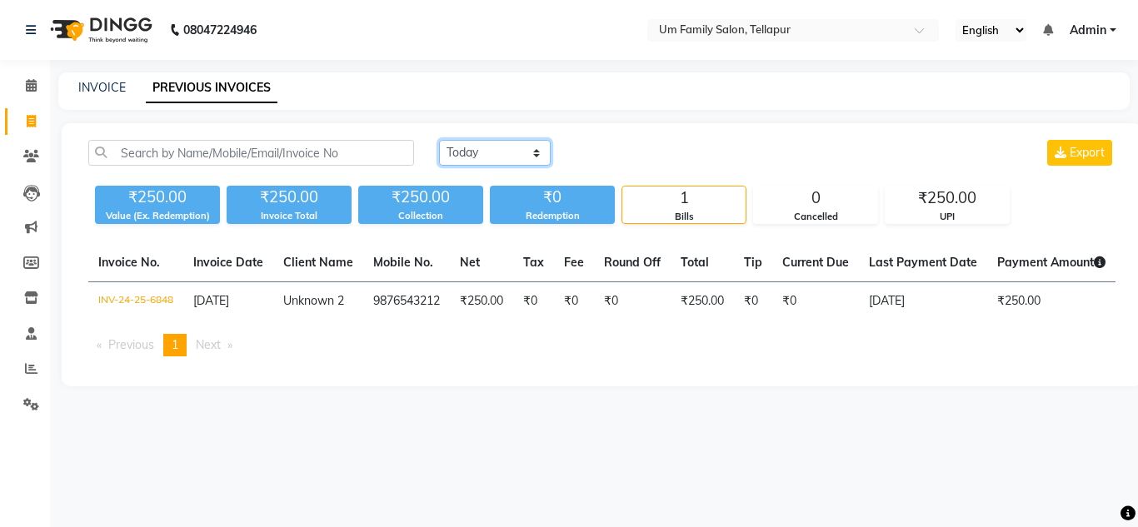
select select "[DATE]"
click at [439, 140] on select "[DATE] [DATE] Custom Range" at bounding box center [495, 153] width 112 height 26
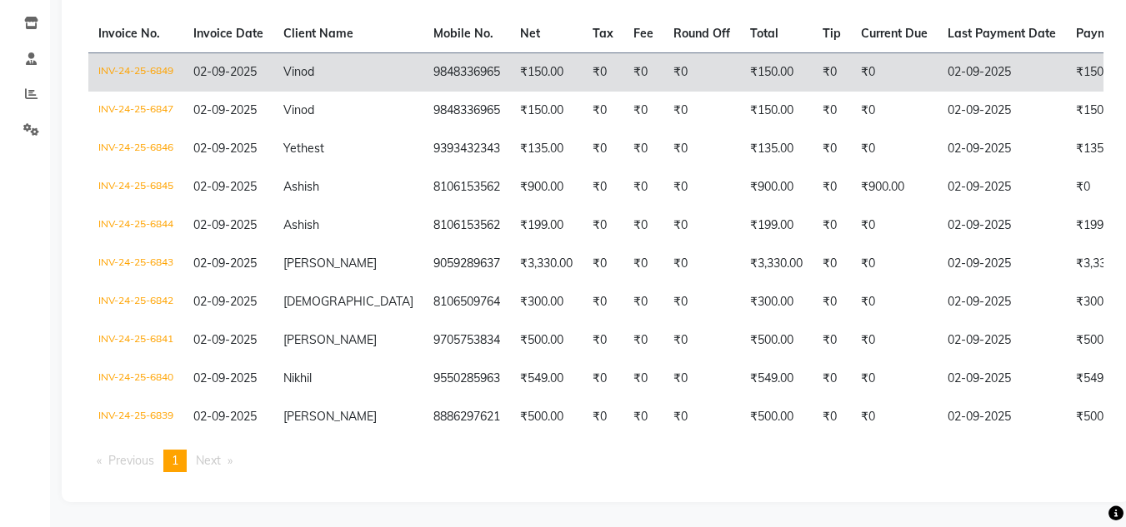
click at [337, 68] on td "Vinod" at bounding box center [348, 71] width 150 height 39
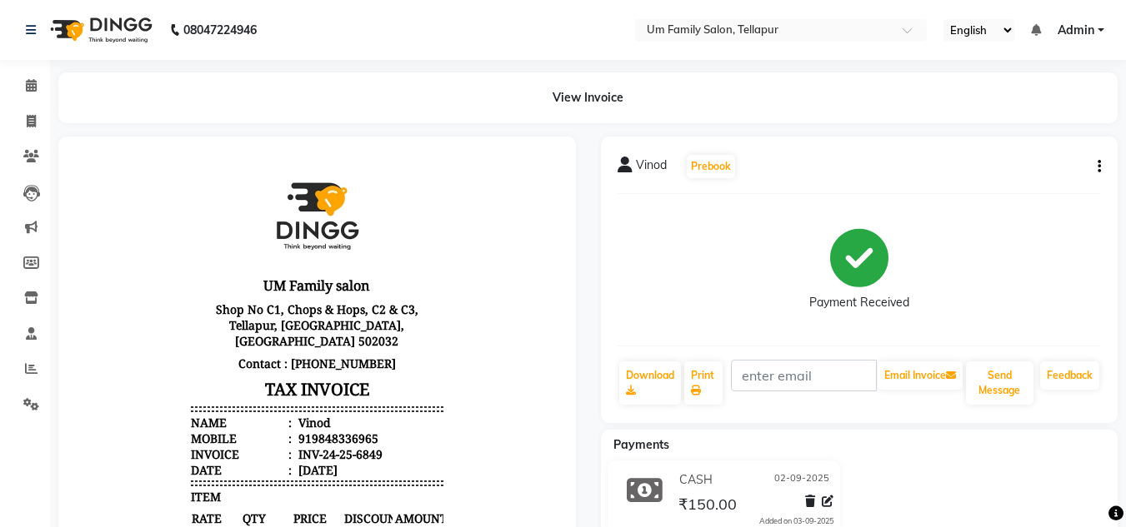
click at [1100, 167] on icon "button" at bounding box center [1098, 167] width 3 height 1
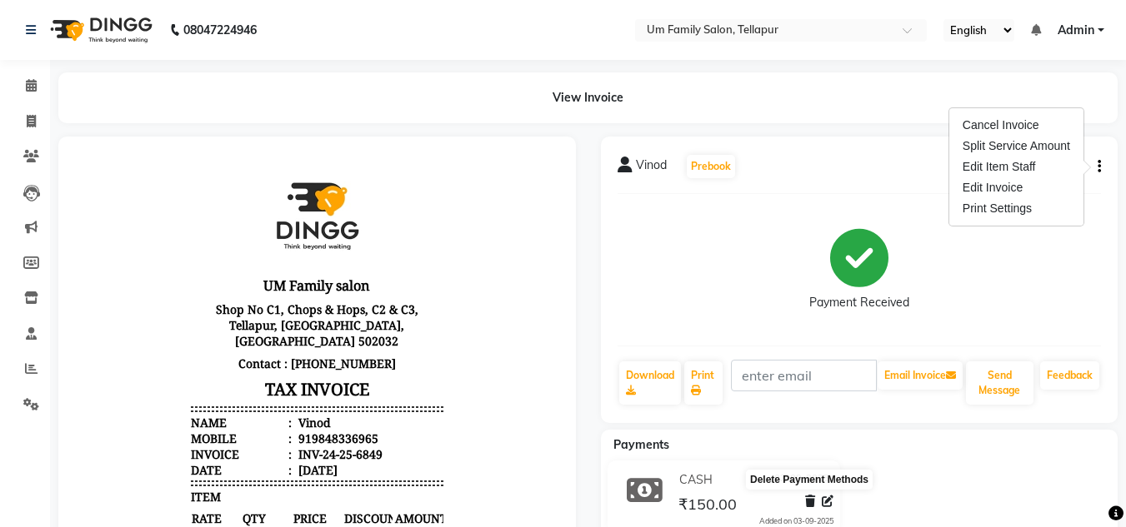
click at [809, 497] on icon at bounding box center [810, 502] width 10 height 12
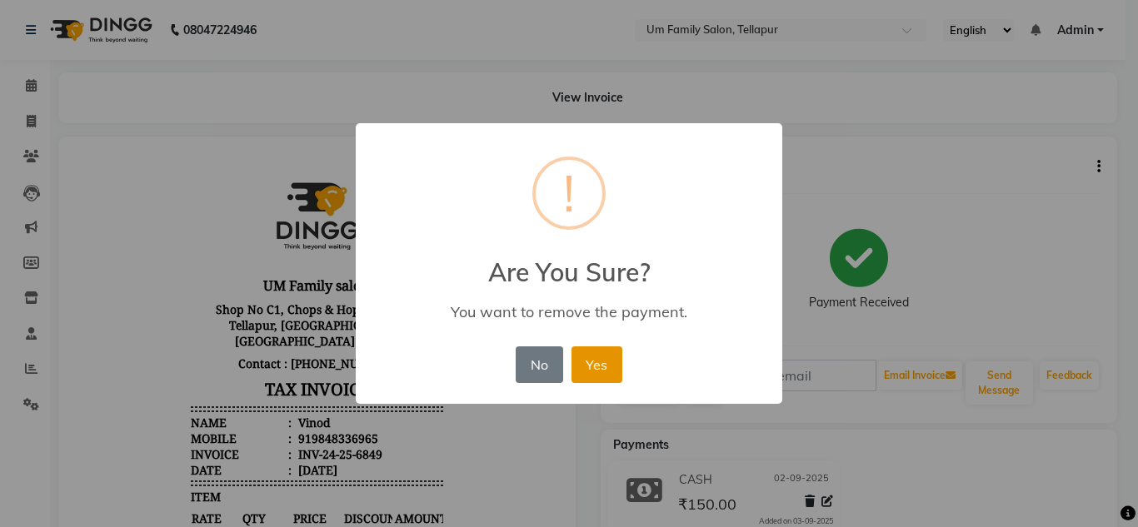
click at [598, 361] on button "Yes" at bounding box center [597, 365] width 51 height 37
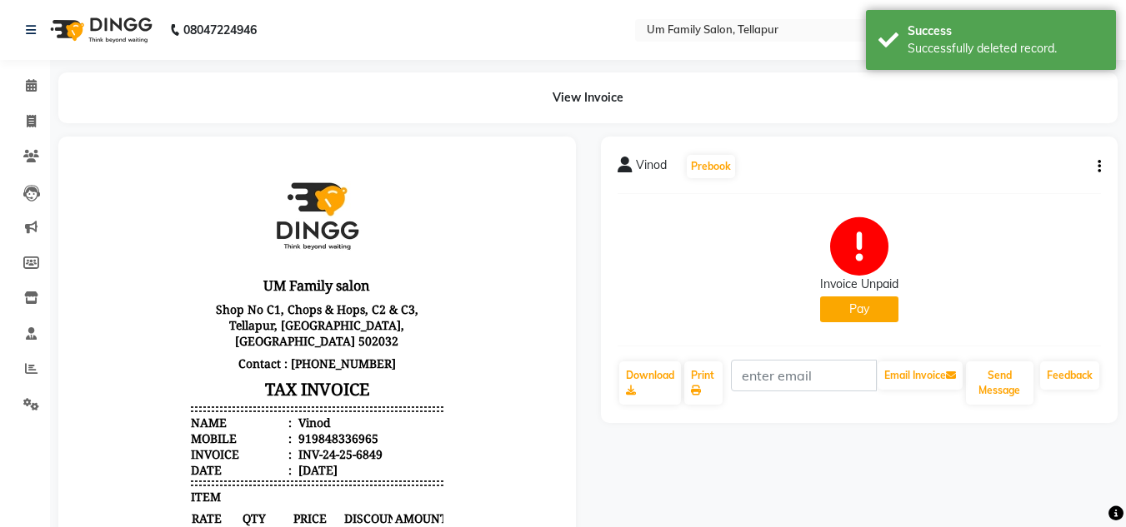
click at [1100, 167] on icon "button" at bounding box center [1098, 167] width 3 height 1
click at [1020, 127] on div "Cancel Invoice" at bounding box center [1016, 125] width 114 height 21
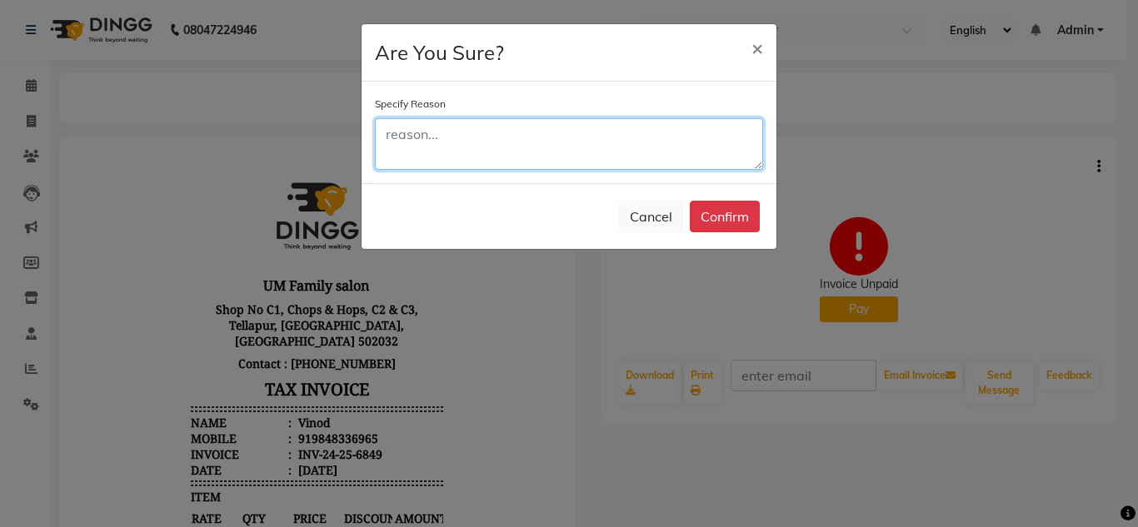
click at [637, 162] on textarea at bounding box center [569, 144] width 388 height 52
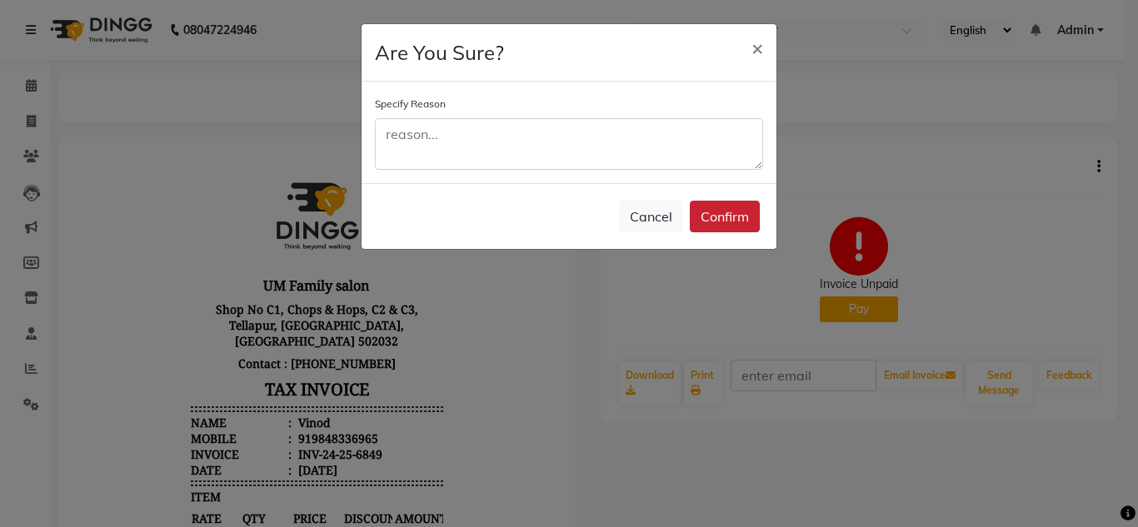
click at [702, 219] on button "Confirm" at bounding box center [725, 217] width 70 height 32
